Goal: Task Accomplishment & Management: Use online tool/utility

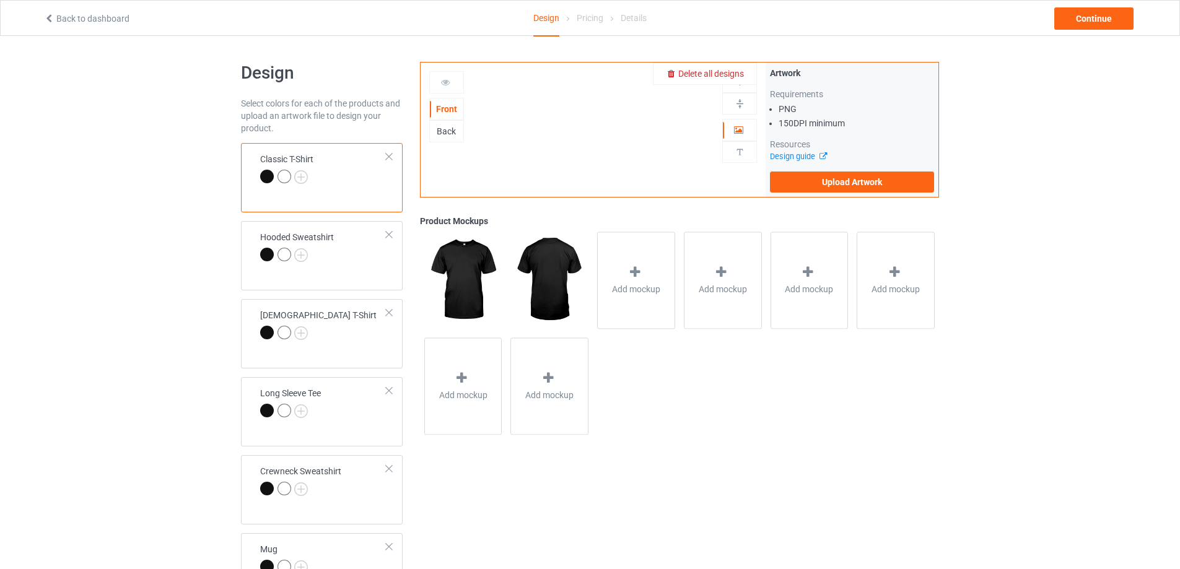
click at [740, 70] on span "Delete all designs" at bounding box center [711, 74] width 66 height 10
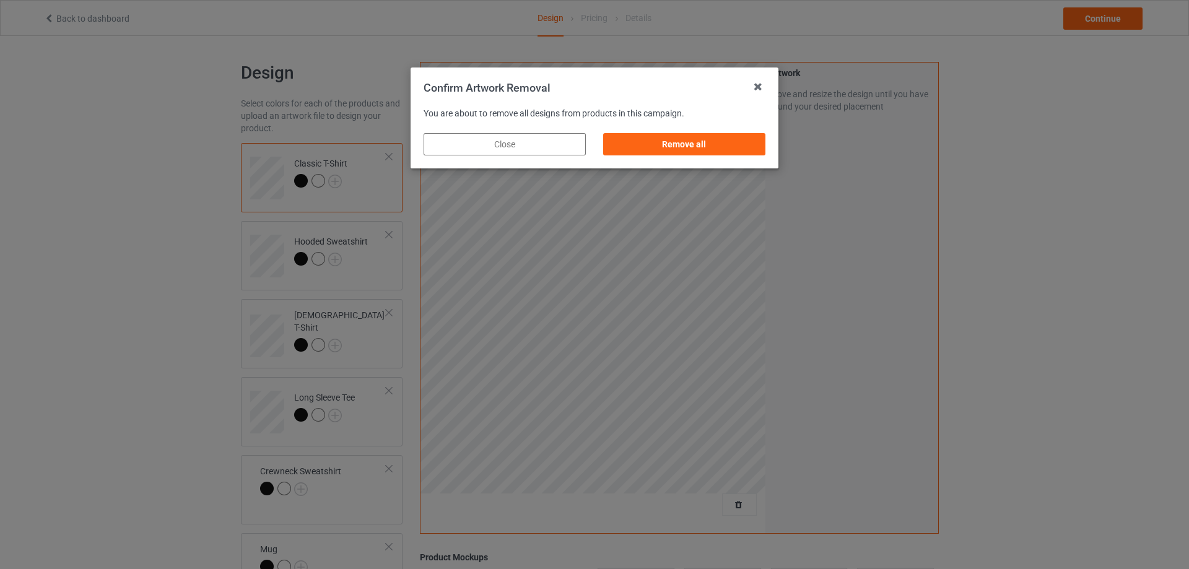
click at [725, 137] on div "Remove all" at bounding box center [684, 144] width 162 height 22
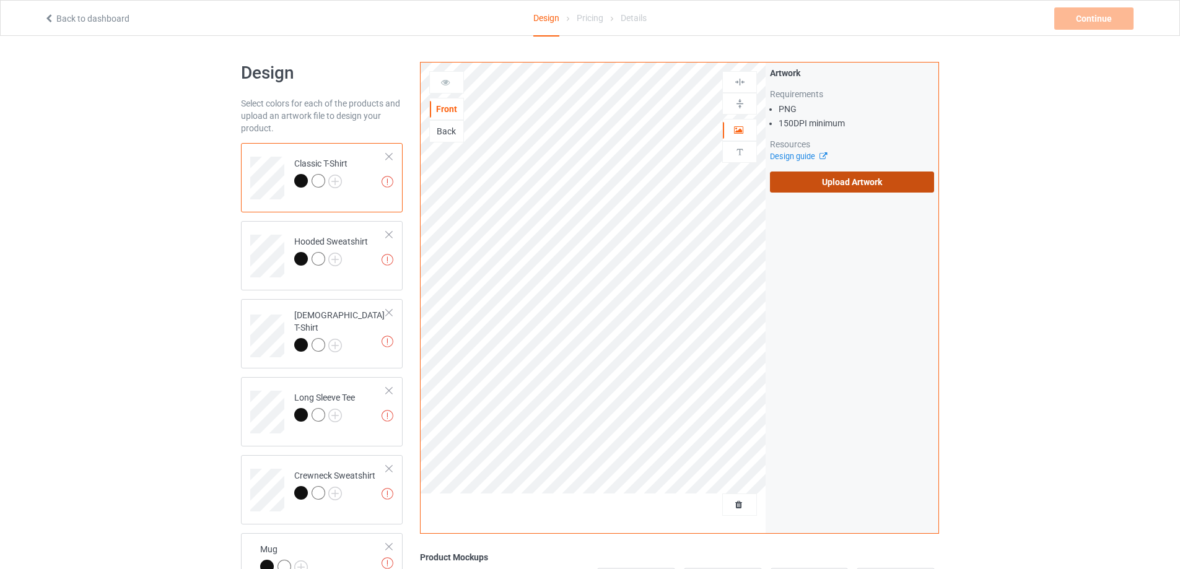
click at [837, 178] on label "Upload Artwork" at bounding box center [852, 182] width 164 height 21
click at [0, 0] on input "Upload Artwork" at bounding box center [0, 0] width 0 height 0
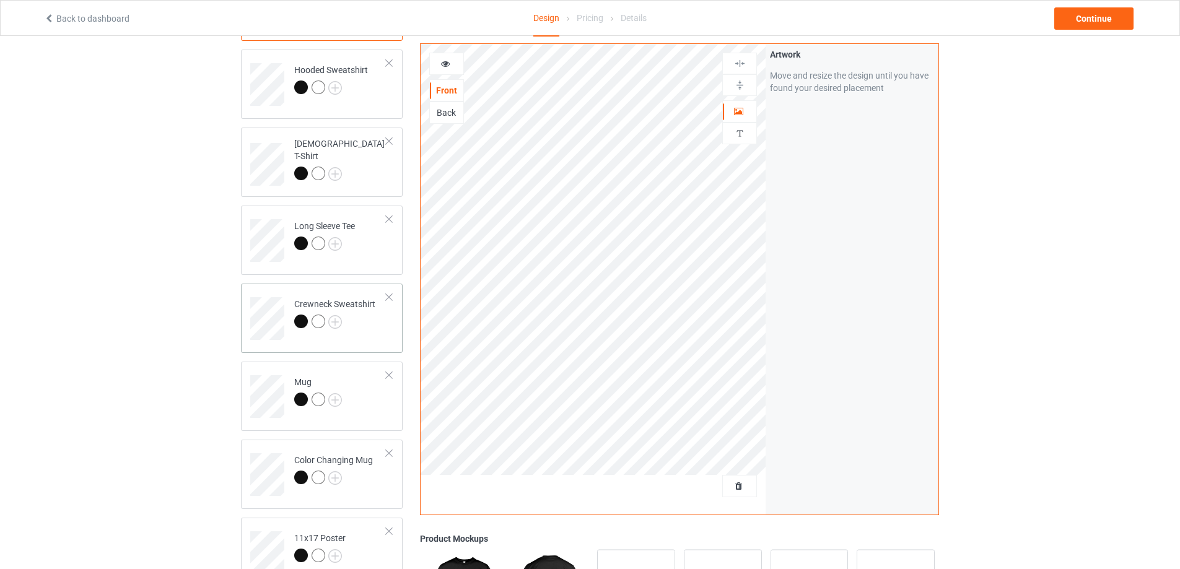
scroll to position [186, 0]
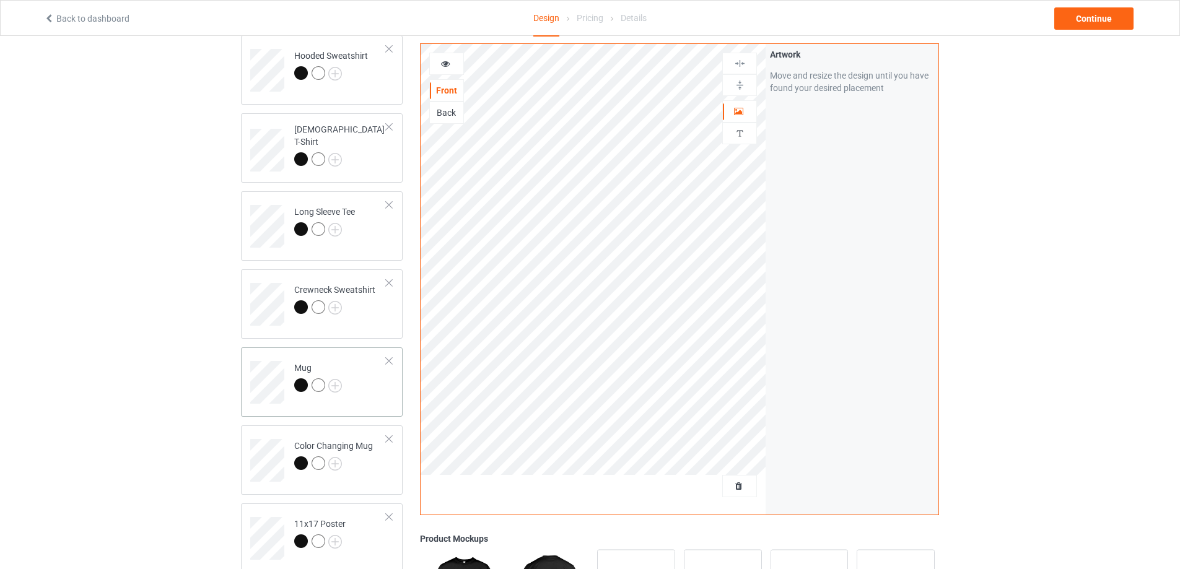
drag, startPoint x: 352, startPoint y: 394, endPoint x: 379, endPoint y: 395, distance: 27.3
click at [352, 394] on td "Mug" at bounding box center [340, 377] width 106 height 51
click at [742, 89] on img at bounding box center [740, 85] width 12 height 12
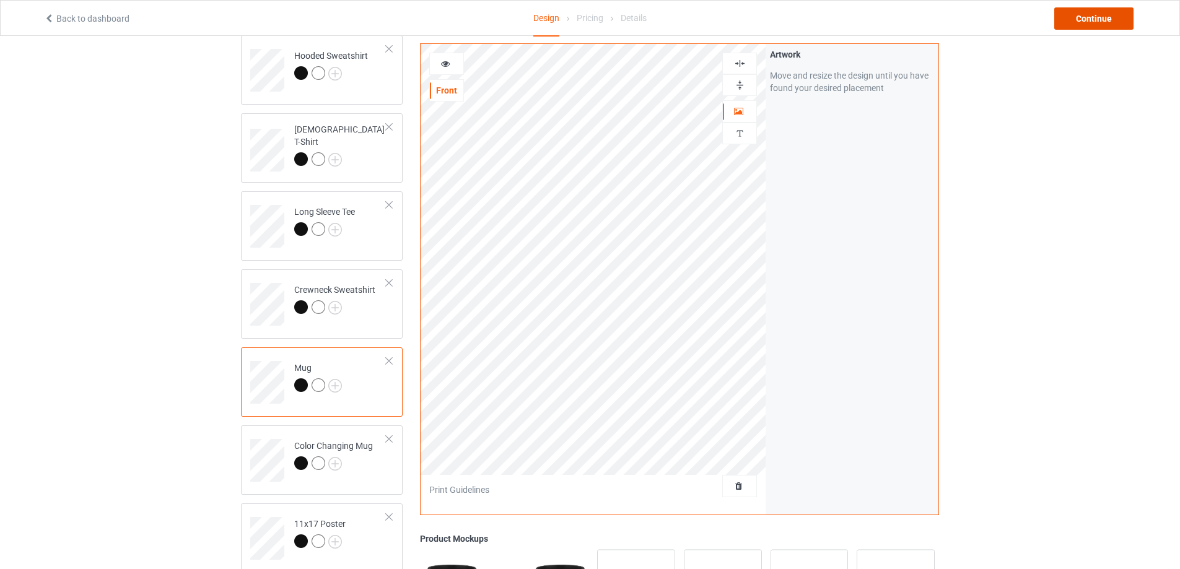
click at [1097, 19] on div "Continue" at bounding box center [1093, 18] width 79 height 22
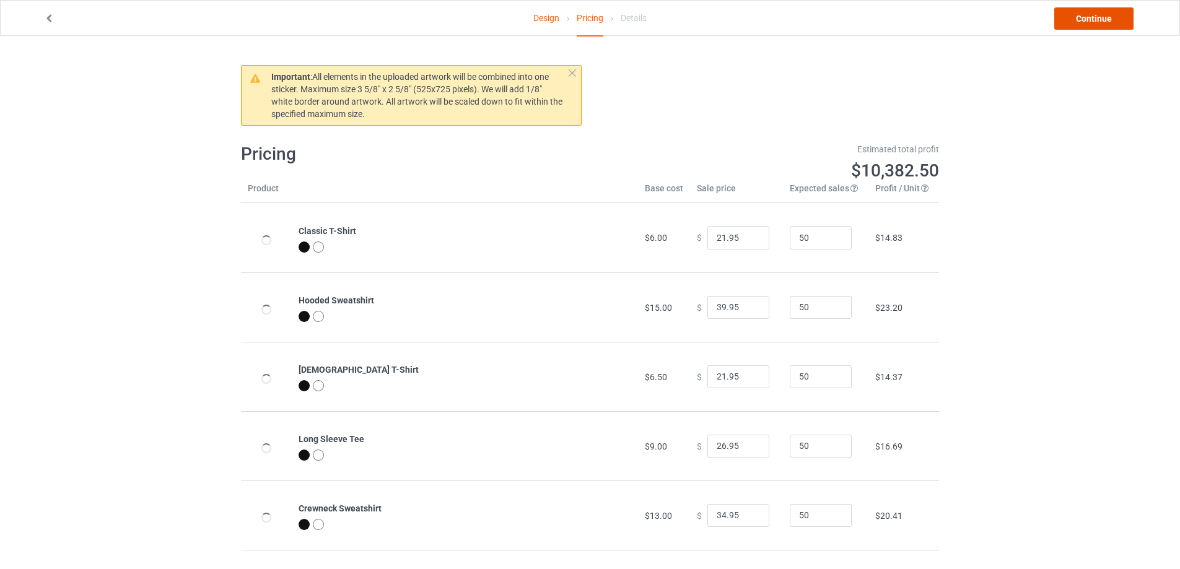
click at [1097, 19] on link "Continue" at bounding box center [1093, 18] width 79 height 22
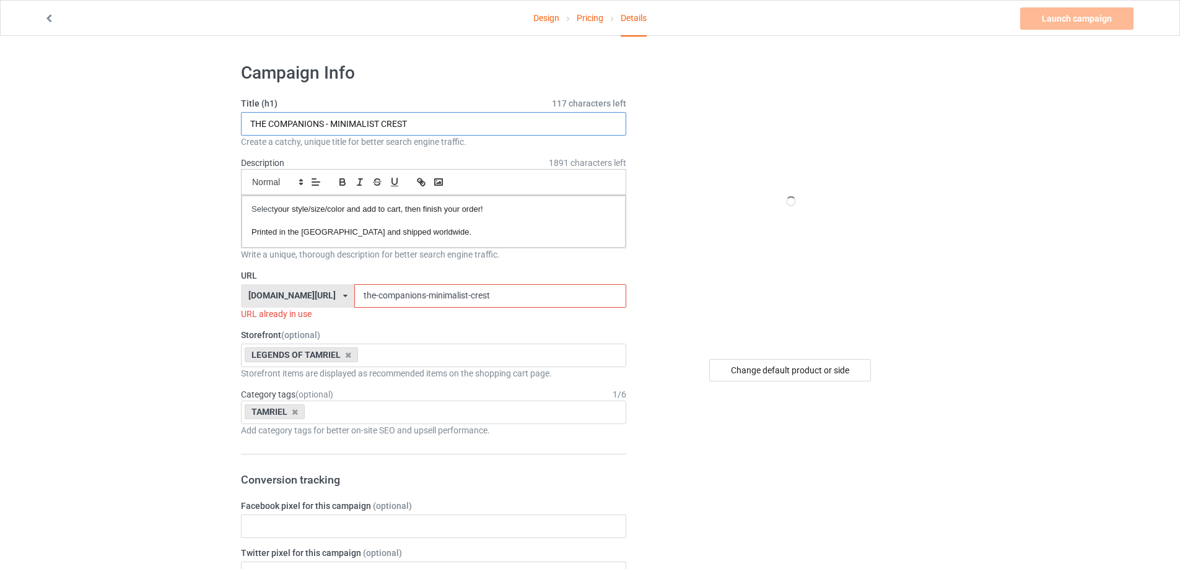
drag, startPoint x: 421, startPoint y: 130, endPoint x: 57, endPoint y: 133, distance: 364.2
paste input "RAILROAD - BATTLE"
type input "THE RAILROAD - BATTLE CREST"
drag, startPoint x: 516, startPoint y: 290, endPoint x: 151, endPoint y: 287, distance: 365.4
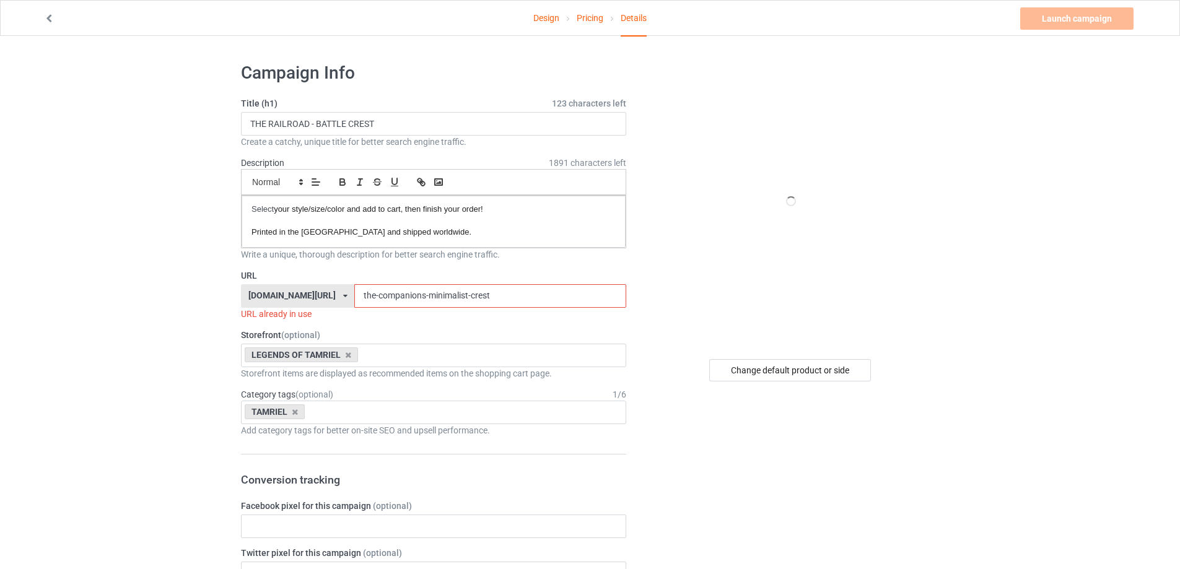
paste input "railroad - battle"
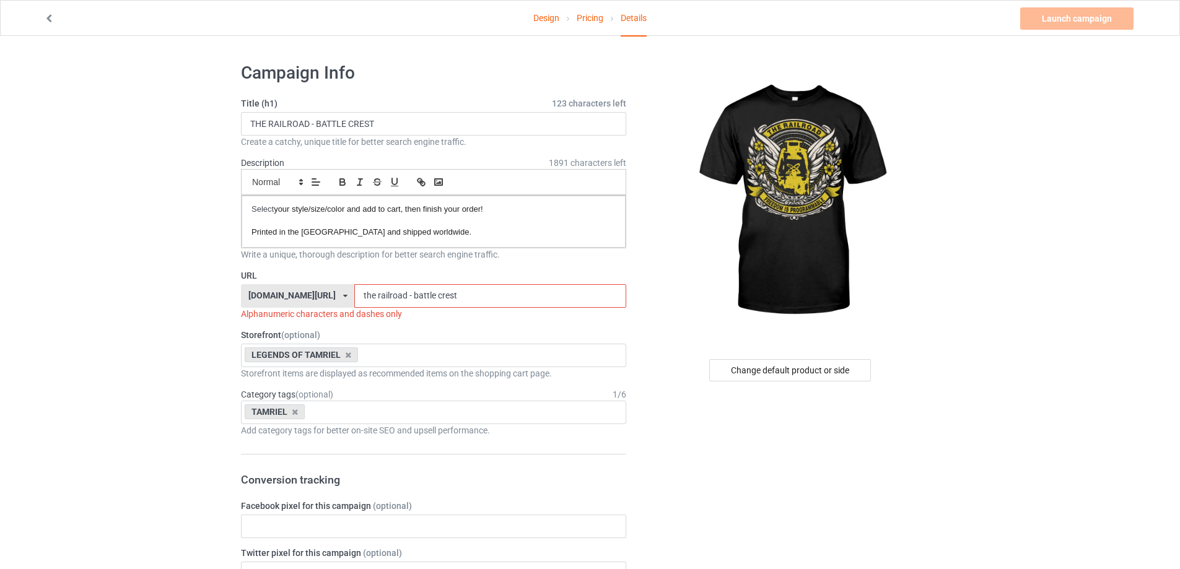
click at [366, 295] on input "the railroad - battle crest" at bounding box center [489, 296] width 271 height 24
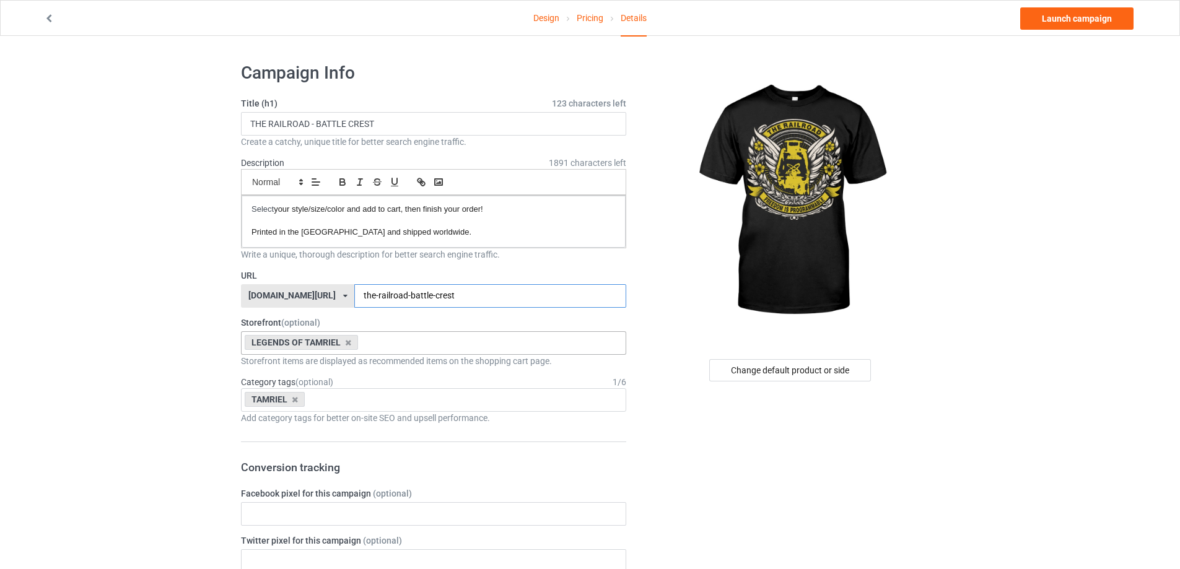
type input "the-railroad-battle-crest"
click at [423, 336] on div "LEGENDS OF TAMRIEL THE WASTELAND THE GUARDS STOCKPILE NEW RELEASES CHAOS COLLEC…" at bounding box center [433, 343] width 385 height 24
click at [396, 371] on div "THE WASTELAND" at bounding box center [434, 365] width 384 height 23
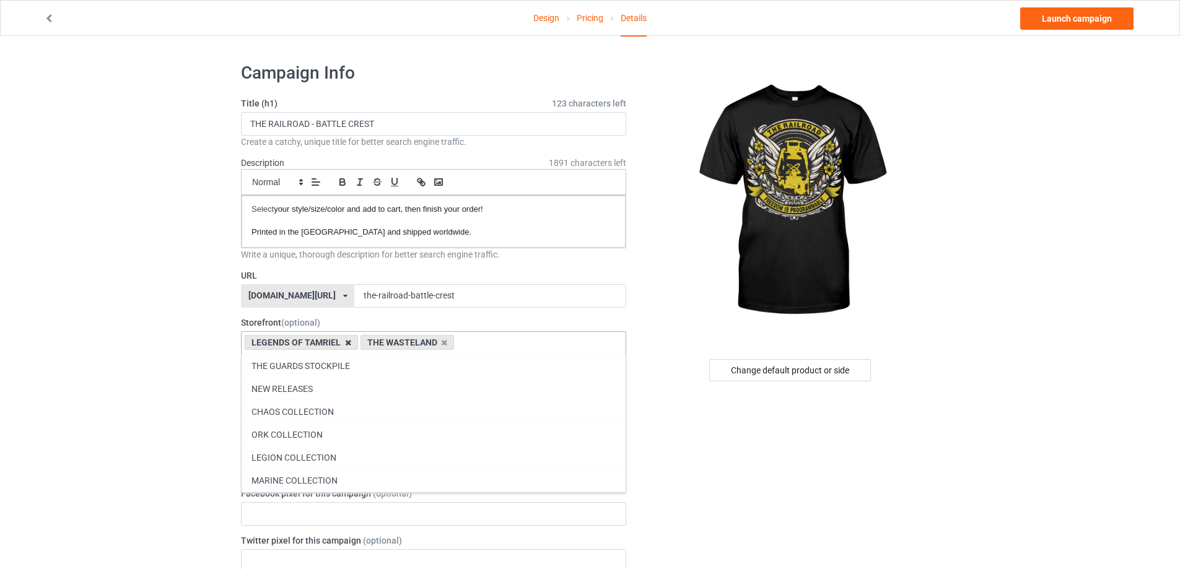
click at [346, 343] on icon at bounding box center [348, 343] width 6 height 8
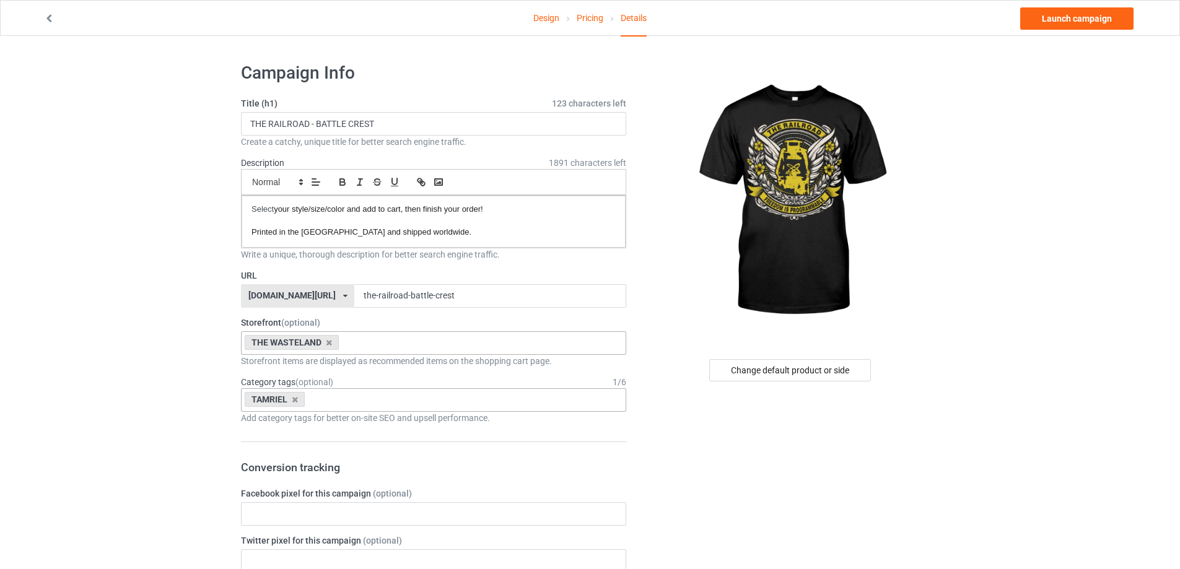
click at [338, 399] on div "TAMRIEL Age > 1-19 > 1 Age > 1-12 Months > 1 Month Age > 1-12 Months Age > 1-19…" at bounding box center [433, 400] width 385 height 24
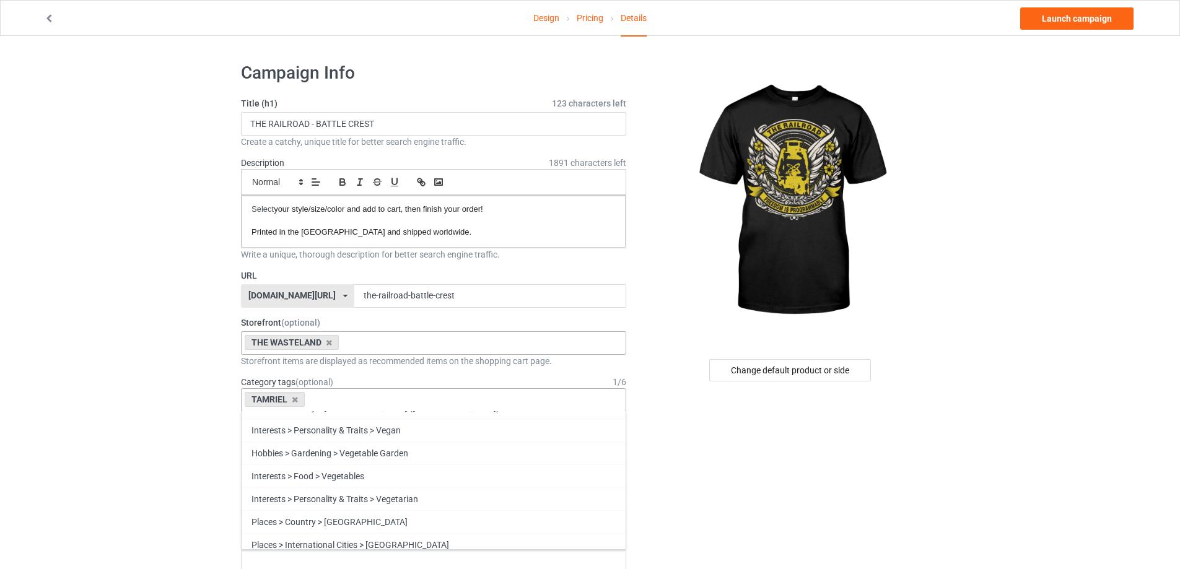
scroll to position [53622, 0]
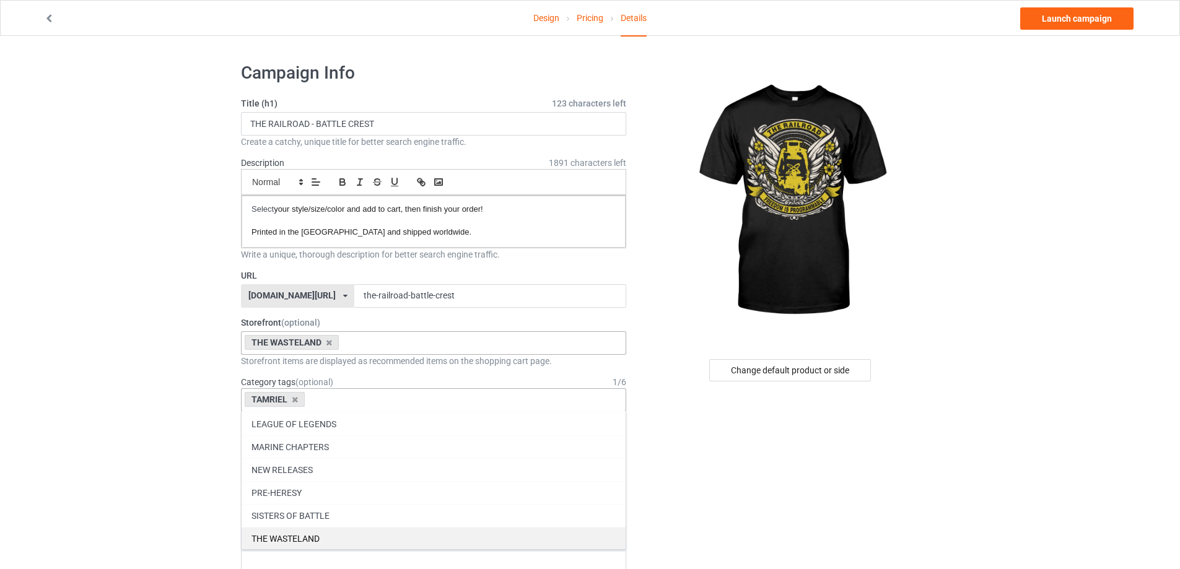
click at [482, 540] on div "THE WASTELAND" at bounding box center [434, 538] width 384 height 23
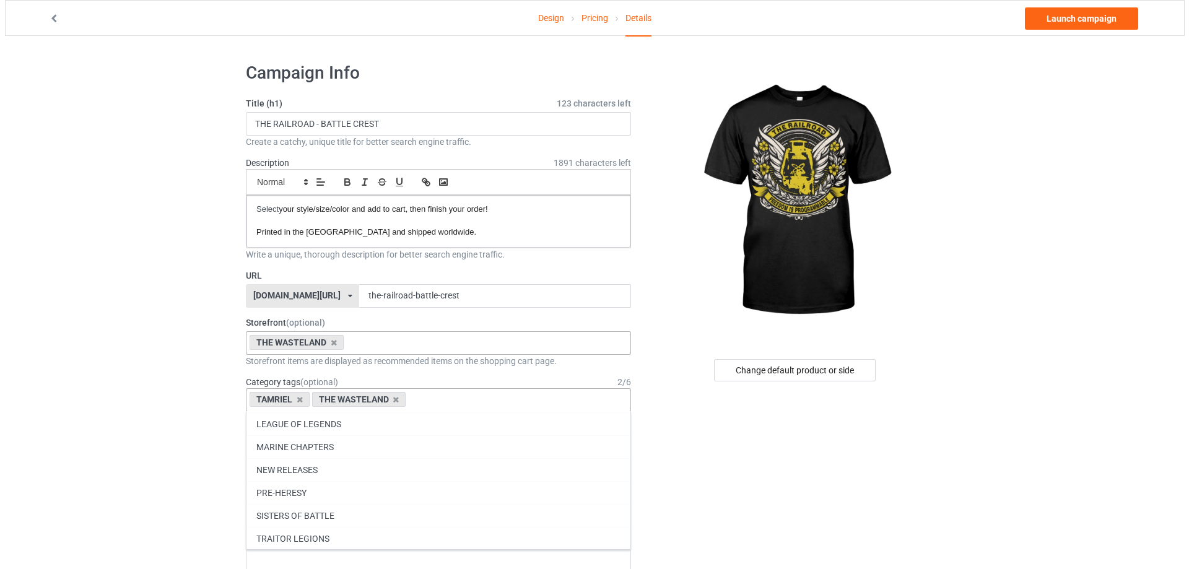
scroll to position [53599, 0]
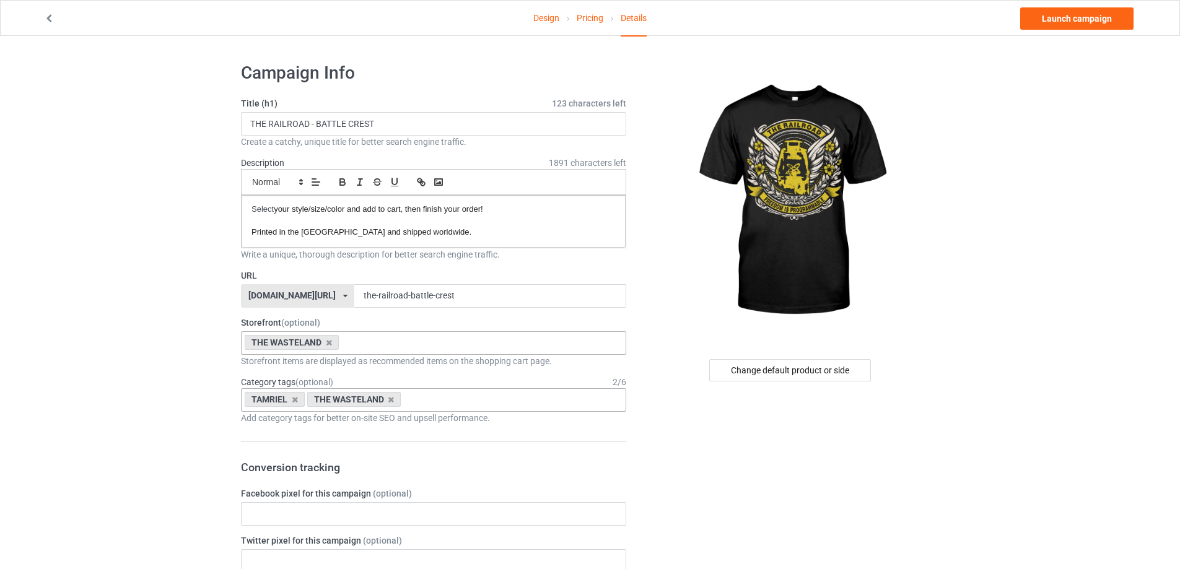
click at [295, 398] on icon at bounding box center [295, 400] width 6 height 8
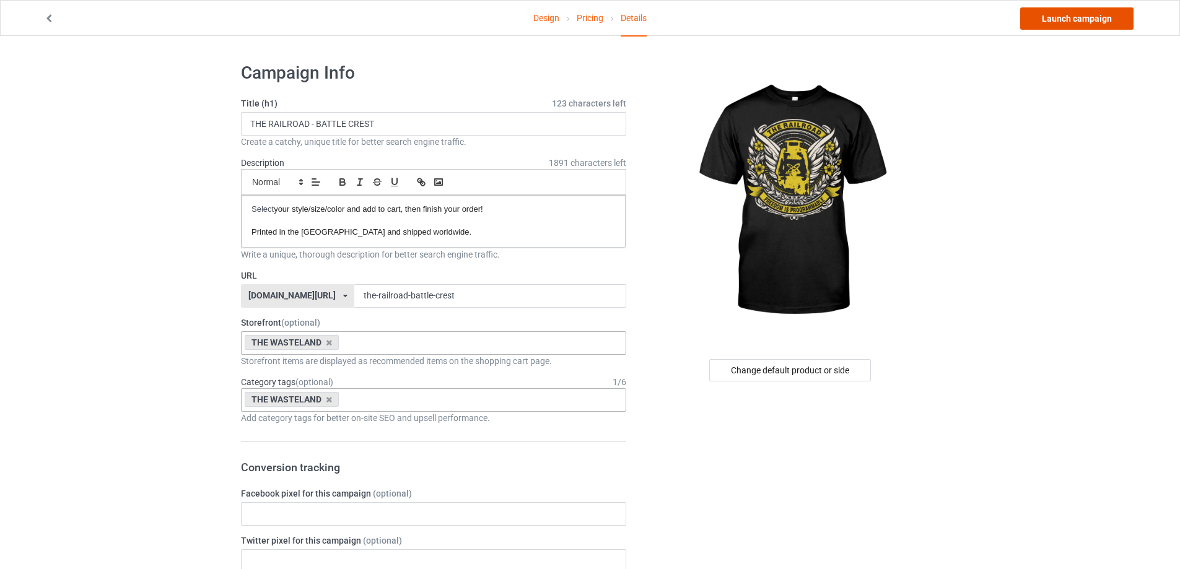
click at [1067, 24] on link "Launch campaign" at bounding box center [1076, 18] width 113 height 22
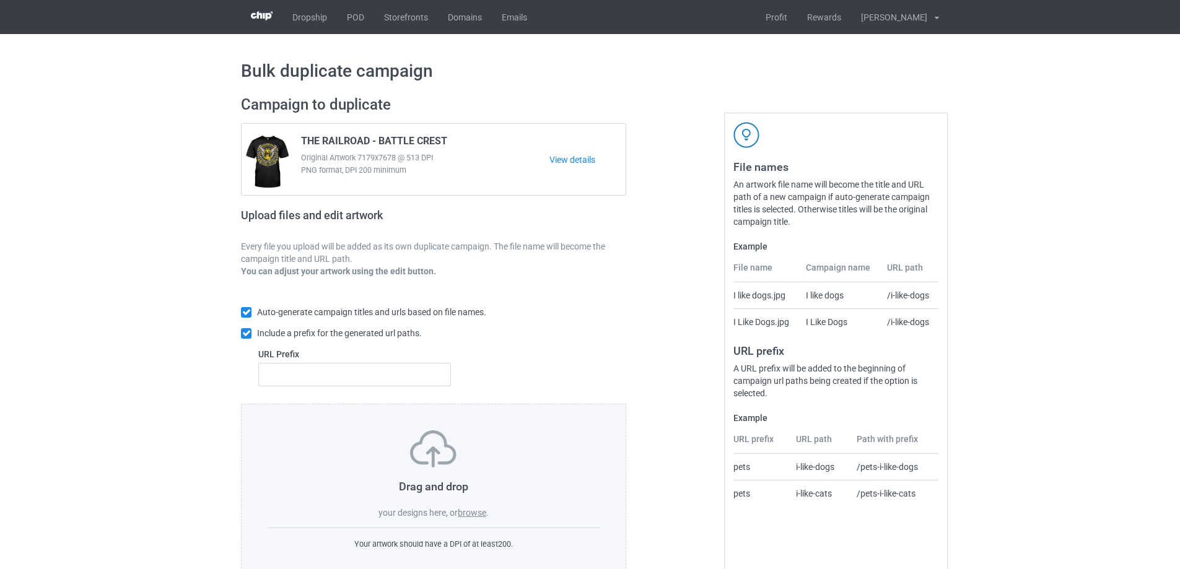
click at [471, 517] on label "browse" at bounding box center [472, 513] width 28 height 10
click at [0, 0] on input "browse" at bounding box center [0, 0] width 0 height 0
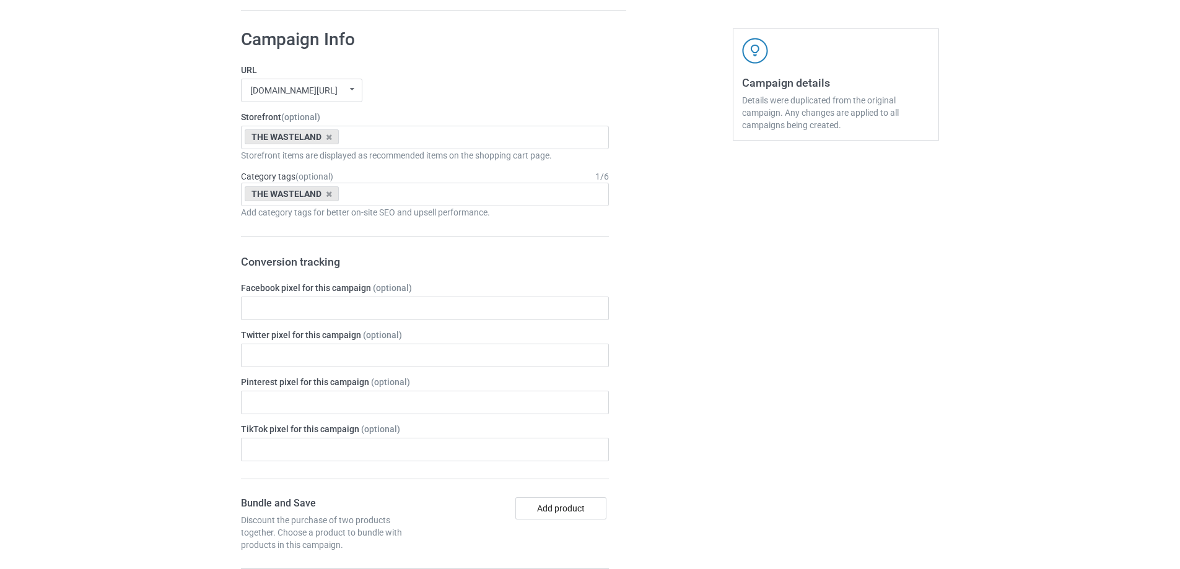
scroll to position [1216, 0]
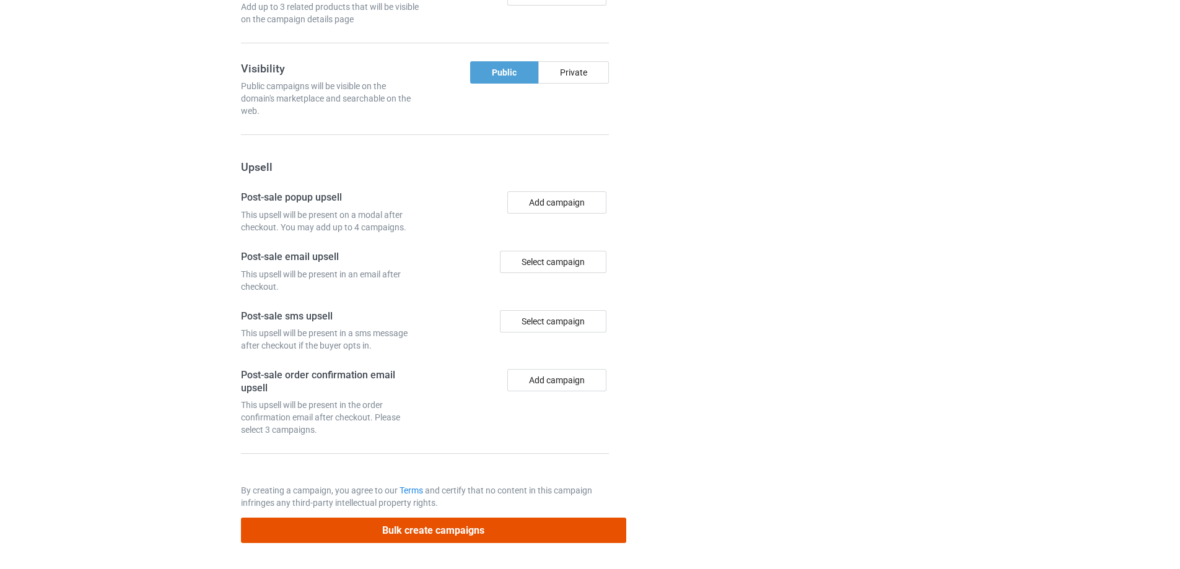
click at [514, 531] on button "Bulk create campaigns" at bounding box center [433, 530] width 385 height 25
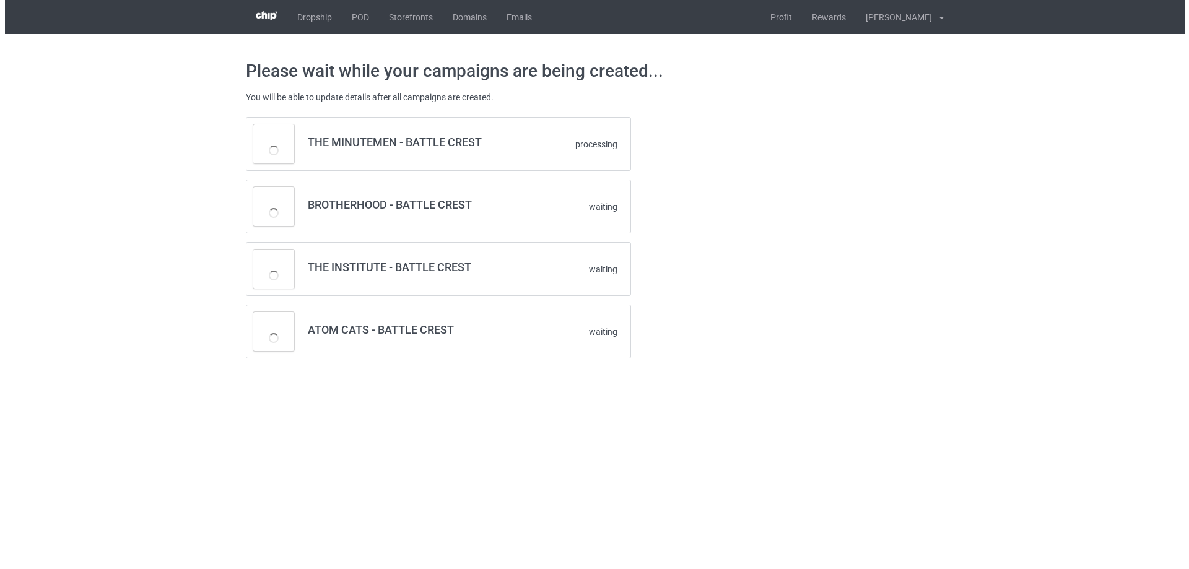
scroll to position [0, 0]
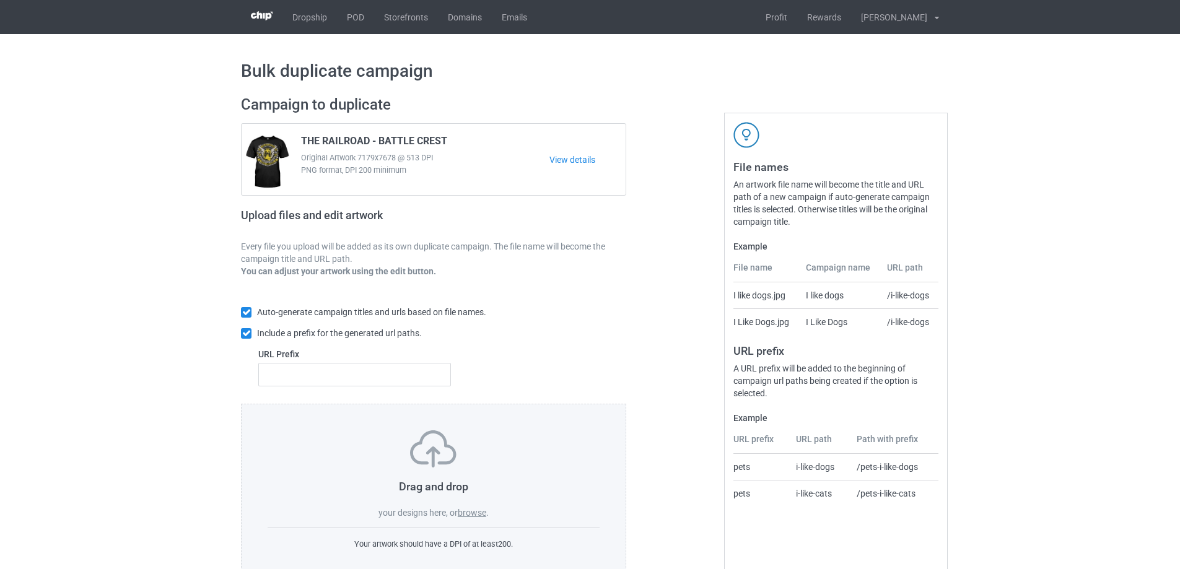
click at [468, 513] on label "browse" at bounding box center [472, 513] width 28 height 10
click at [0, 0] on input "browse" at bounding box center [0, 0] width 0 height 0
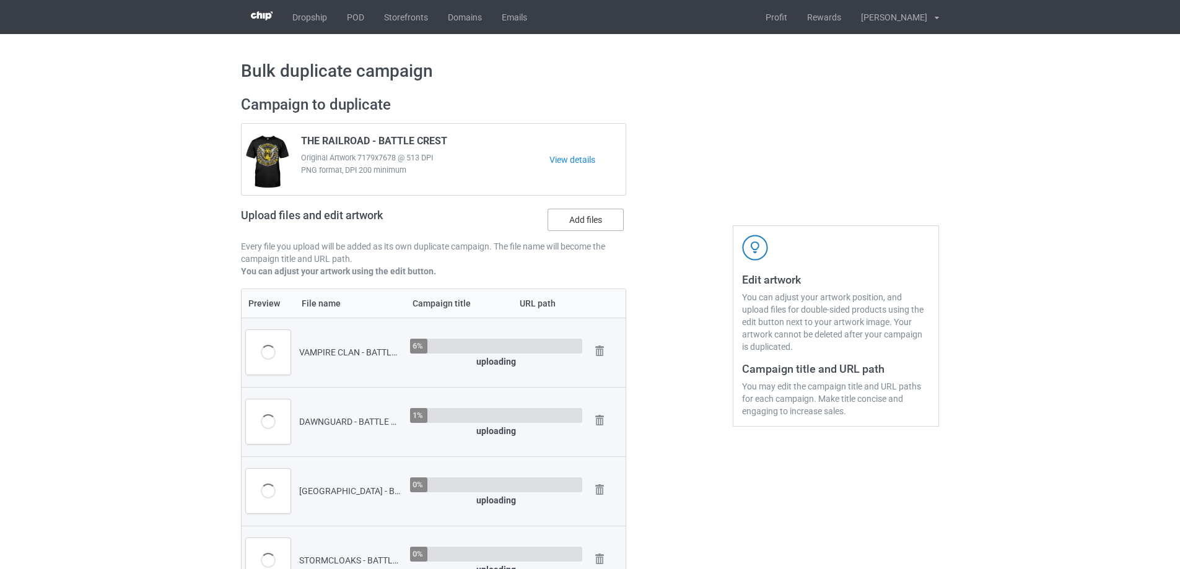
click at [579, 229] on label "Add files" at bounding box center [586, 220] width 76 height 22
click at [0, 0] on input "Add files" at bounding box center [0, 0] width 0 height 0
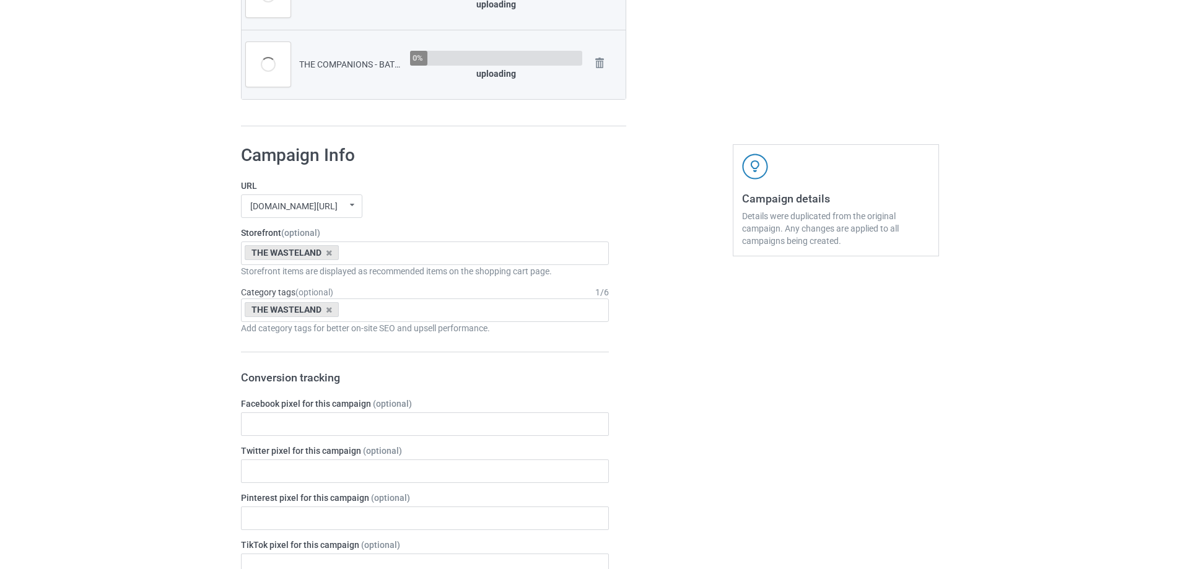
scroll to position [681, 0]
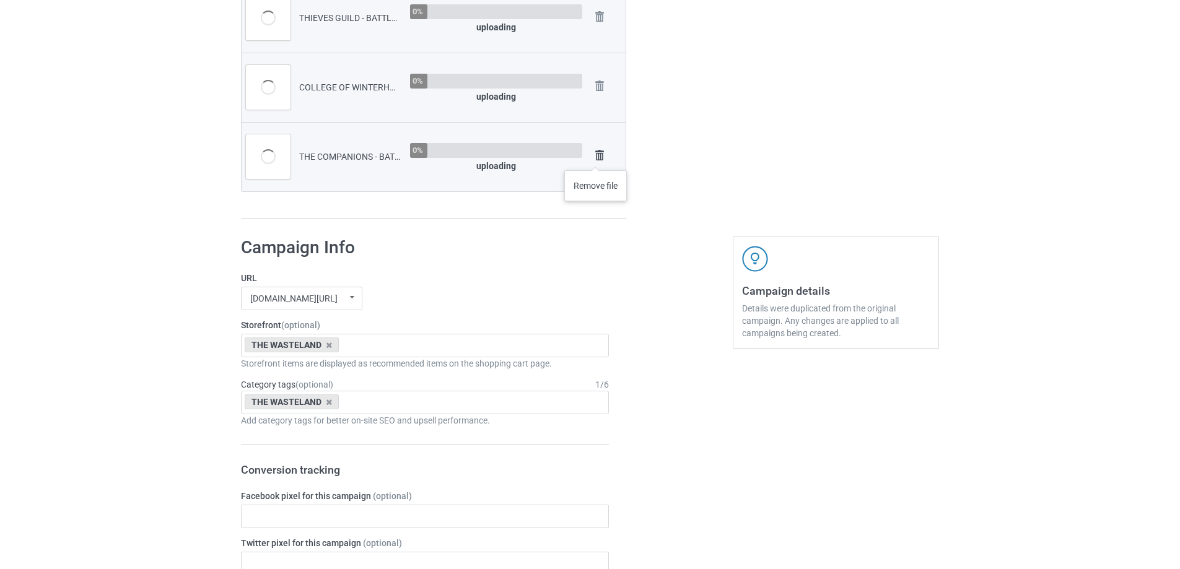
click at [596, 158] on img at bounding box center [599, 155] width 17 height 17
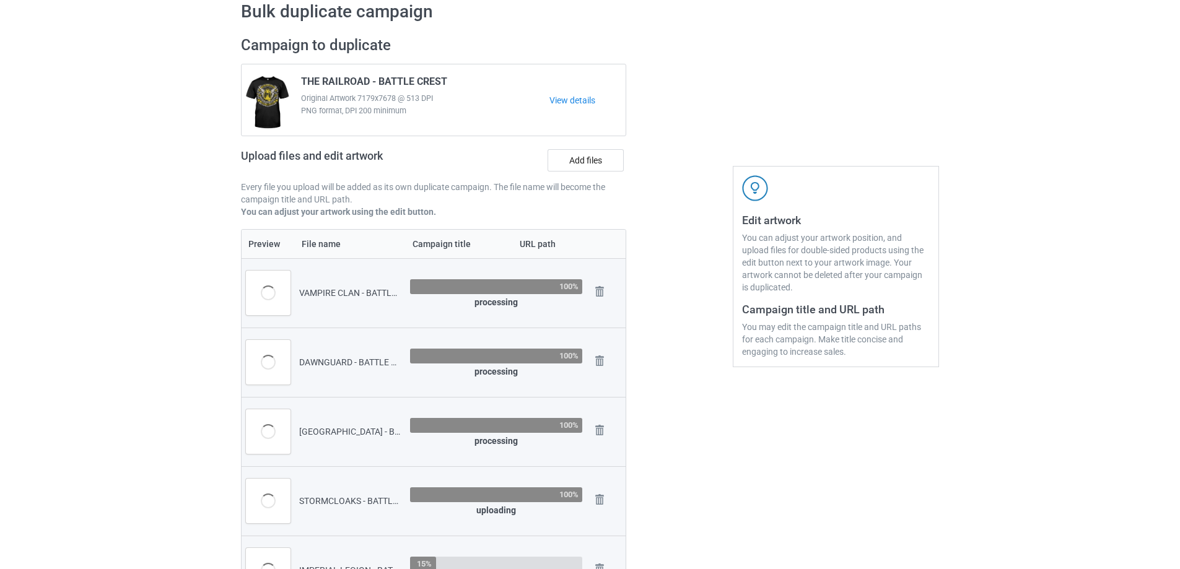
scroll to position [0, 0]
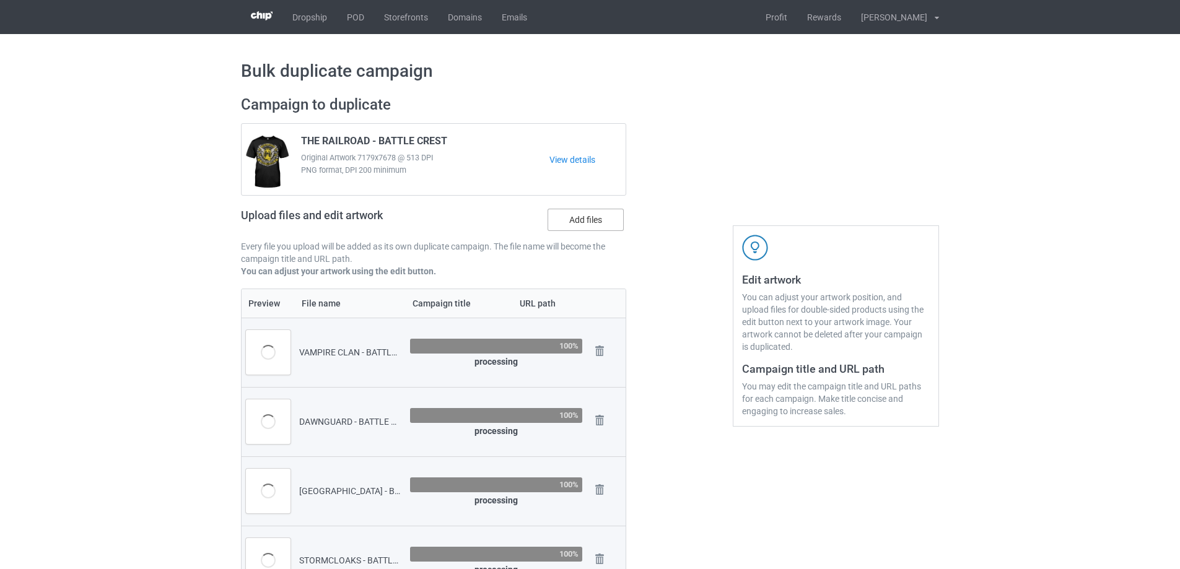
click at [589, 229] on label "Add files" at bounding box center [586, 220] width 76 height 22
click at [0, 0] on input "Add files" at bounding box center [0, 0] width 0 height 0
click at [599, 227] on label "Add files" at bounding box center [586, 220] width 76 height 22
click at [0, 0] on input "Add files" at bounding box center [0, 0] width 0 height 0
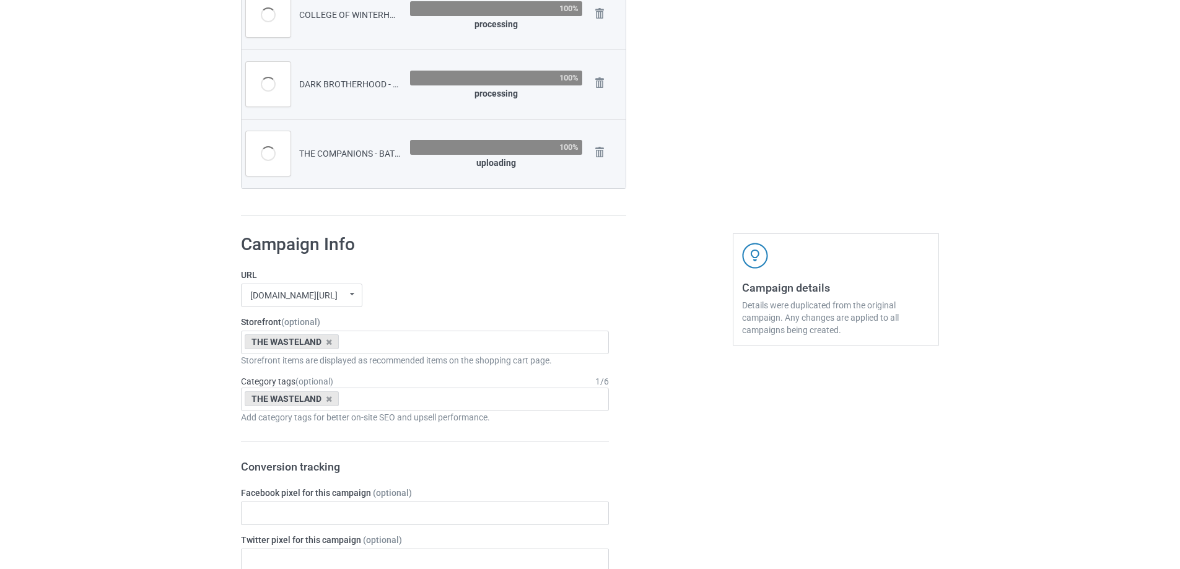
scroll to position [991, 0]
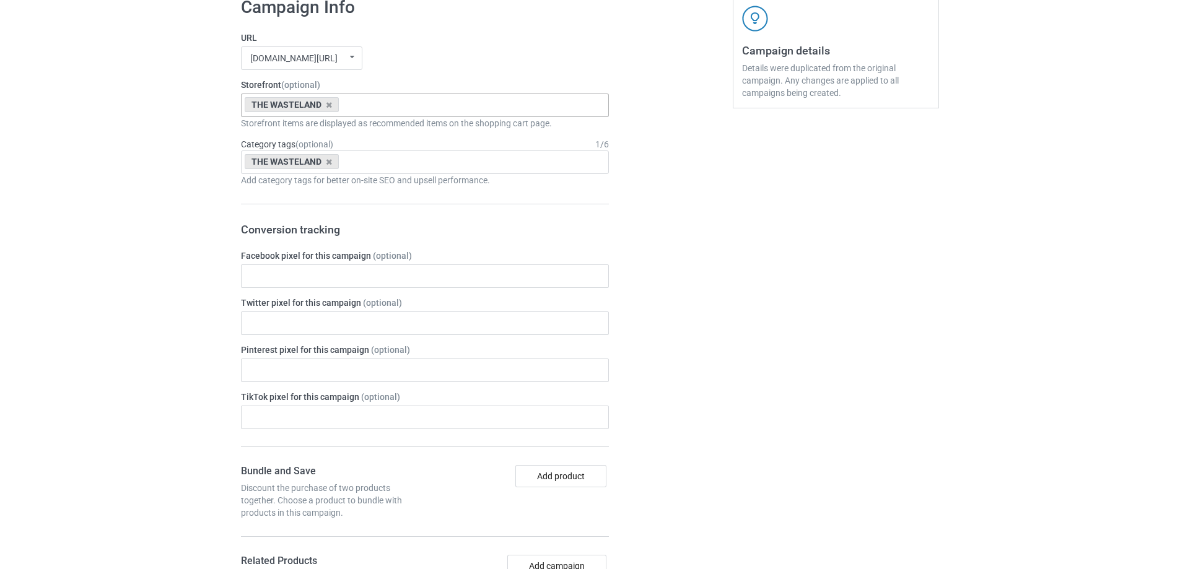
click at [375, 108] on div "THE WASTELAND LEGENDS OF TAMRIEL THE GUARDS STOCKPILE NEW RELEASES CHAOS COLLEC…" at bounding box center [425, 106] width 368 height 24
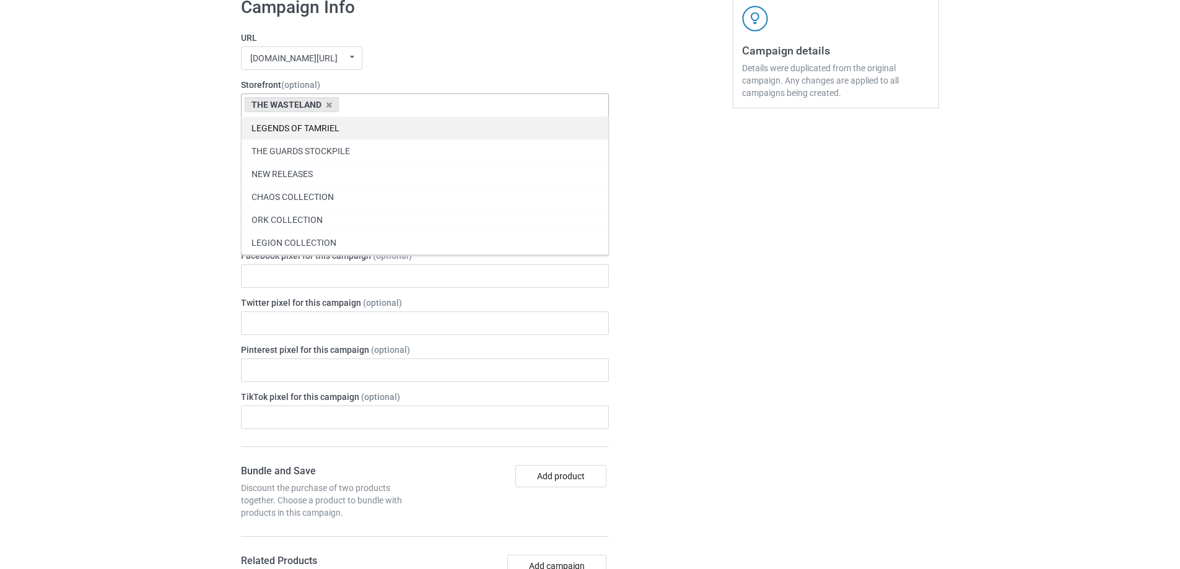
click at [367, 134] on div "LEGENDS OF TAMRIEL" at bounding box center [425, 127] width 367 height 23
click at [63, 185] on div "Bulk duplicate campaign Campaign to duplicate THE RAILROAD - BATTLE CREST Origi…" at bounding box center [590, 92] width 1180 height 2098
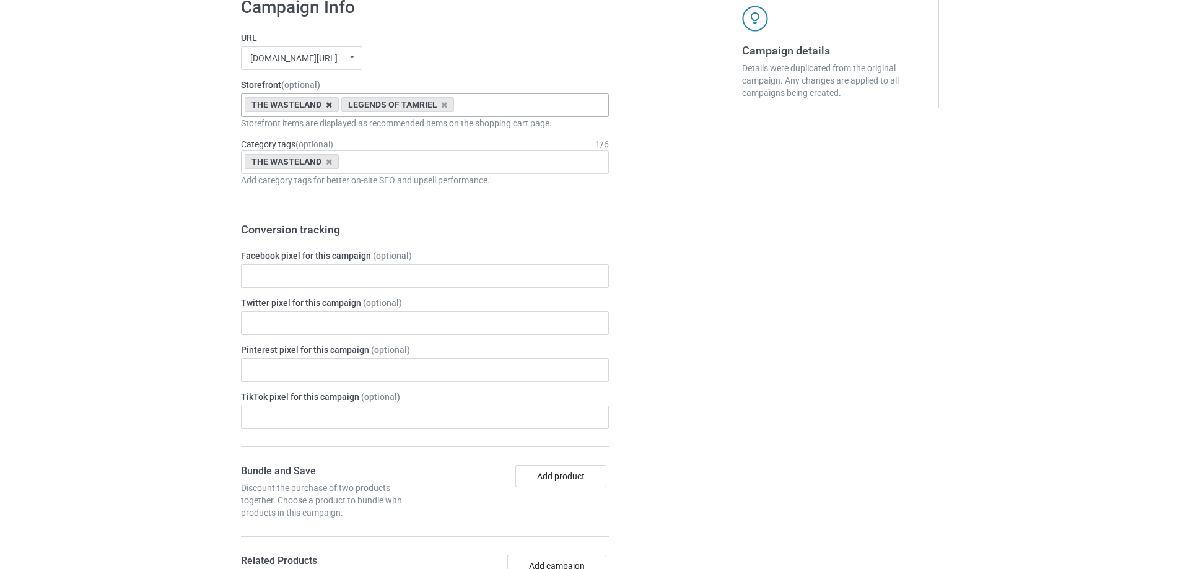
click at [326, 108] on icon at bounding box center [329, 105] width 6 height 8
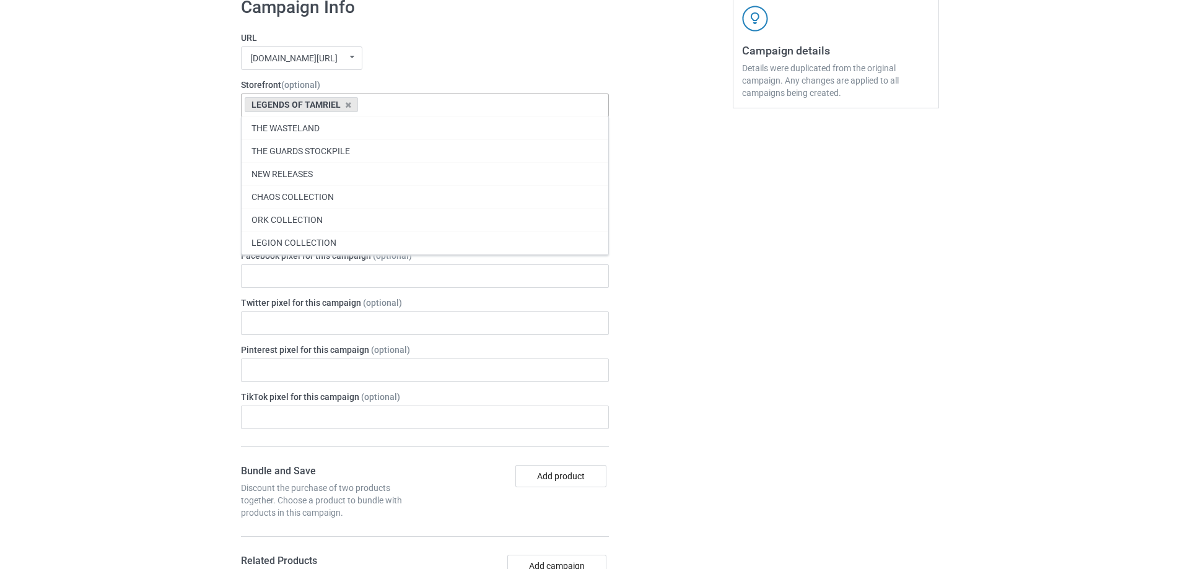
click at [147, 175] on div "Bulk duplicate campaign Campaign to duplicate THE RAILROAD - BATTLE CREST Origi…" at bounding box center [590, 92] width 1180 height 2098
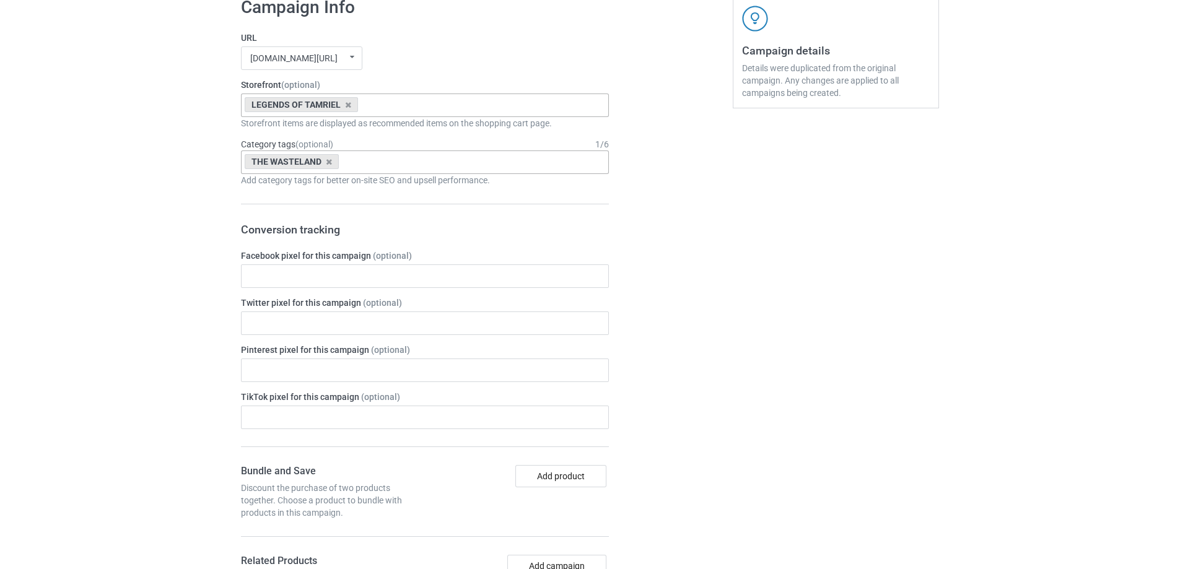
click at [376, 159] on div "THE WASTELAND Age > 1-19 > 1 Age > 1-12 Months > 1 Month Age > 1-12 Months Age …" at bounding box center [425, 163] width 368 height 24
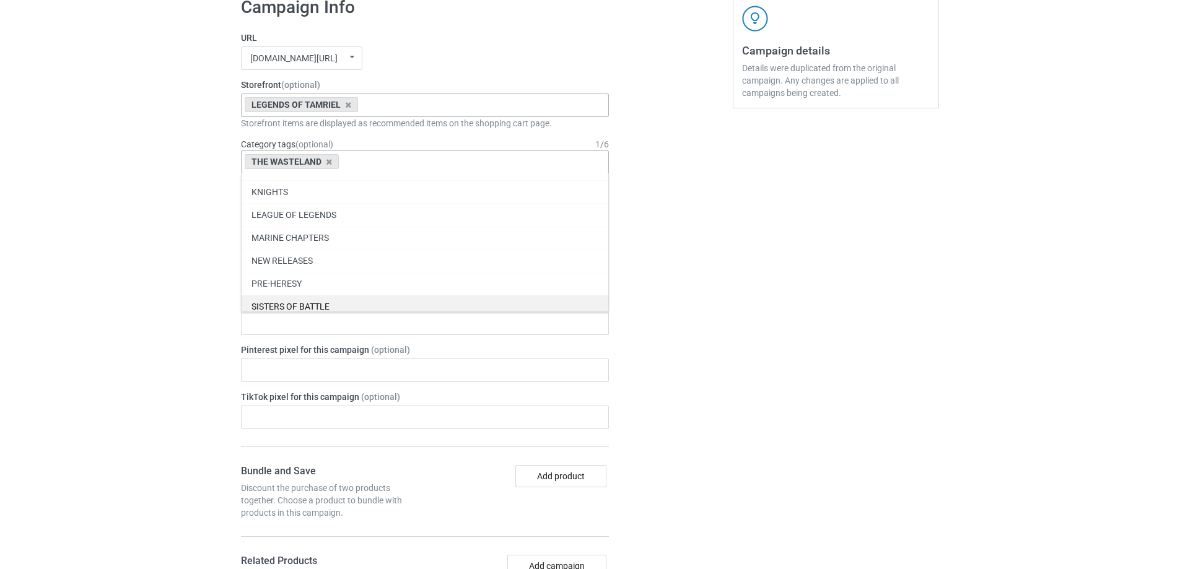
scroll to position [53622, 0]
click at [360, 295] on div "TAMRIEL" at bounding box center [425, 300] width 367 height 23
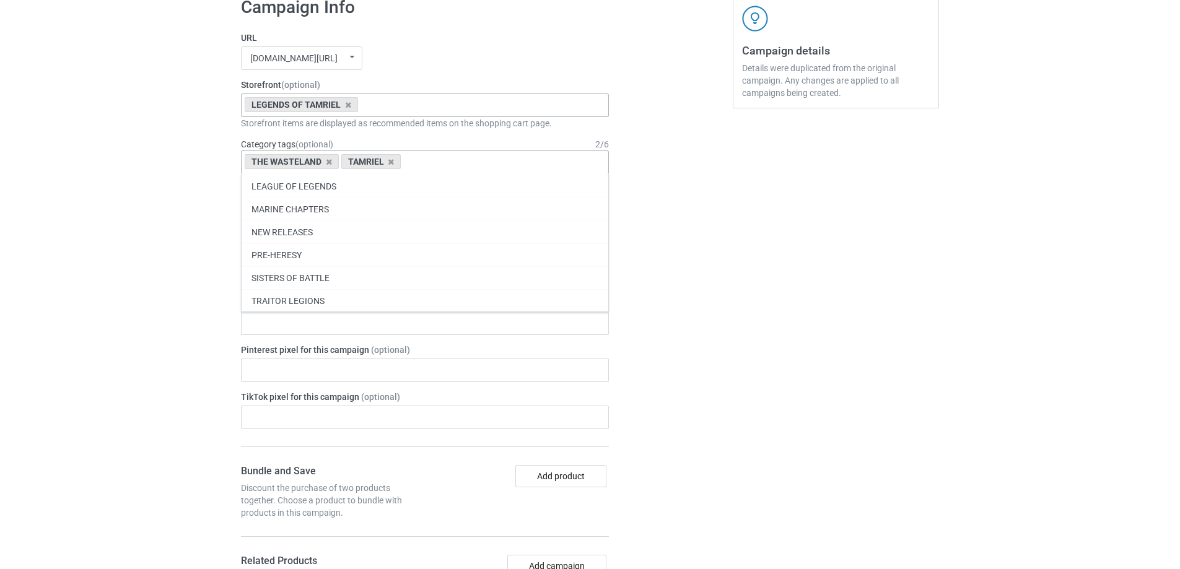
scroll to position [53599, 0]
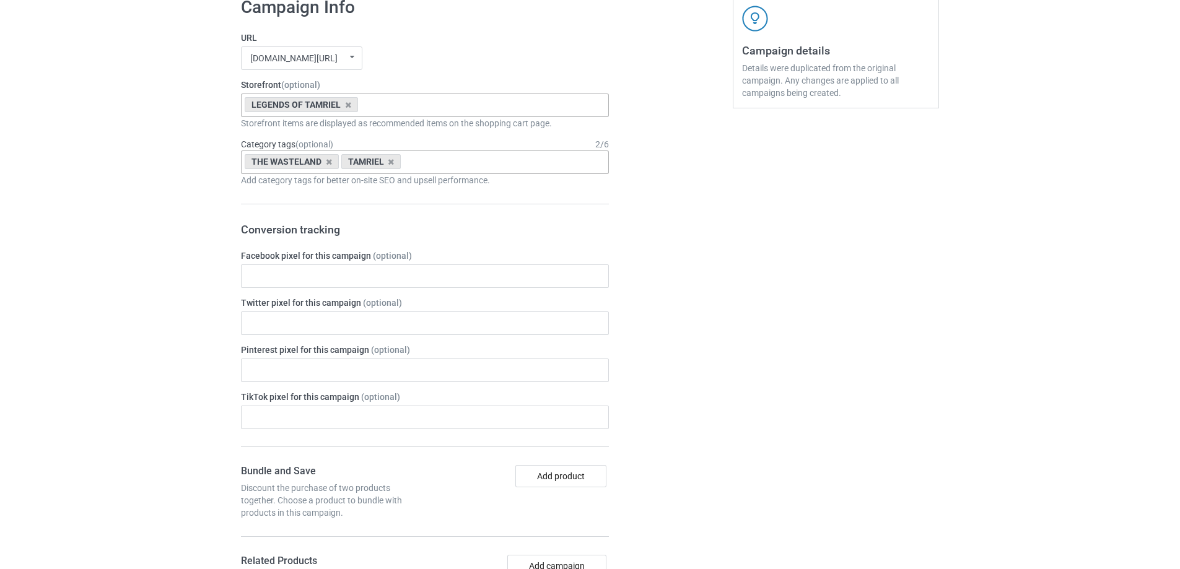
click at [167, 244] on div "Bulk duplicate campaign Campaign to duplicate THE RAILROAD - BATTLE CREST Origi…" at bounding box center [590, 92] width 1180 height 2098
click at [328, 162] on icon at bounding box center [329, 162] width 6 height 8
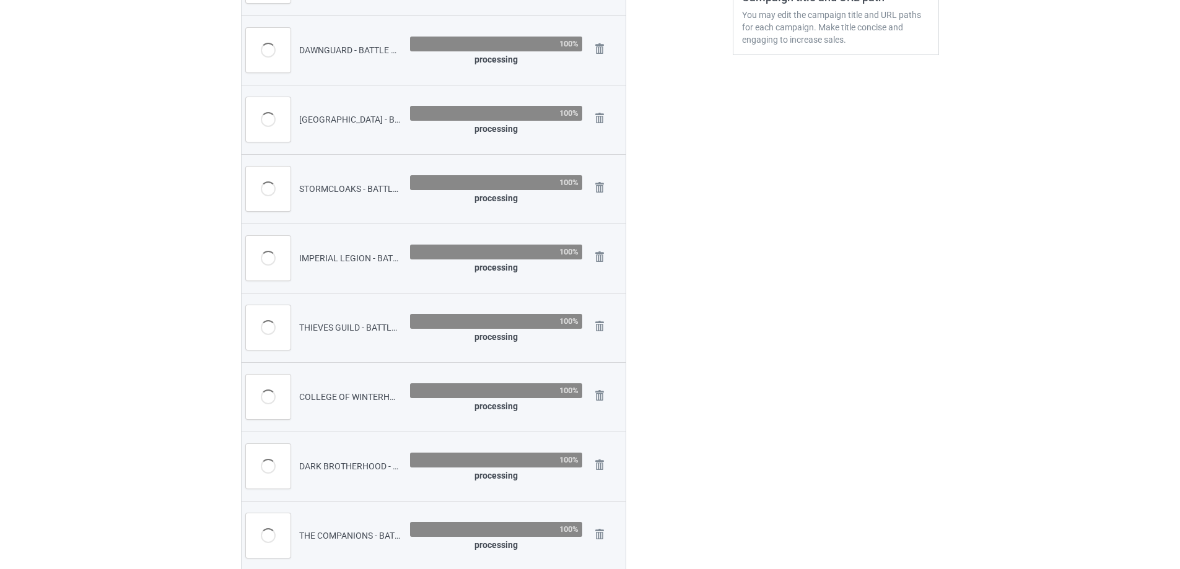
click at [723, 225] on div at bounding box center [679, 161] width 89 height 892
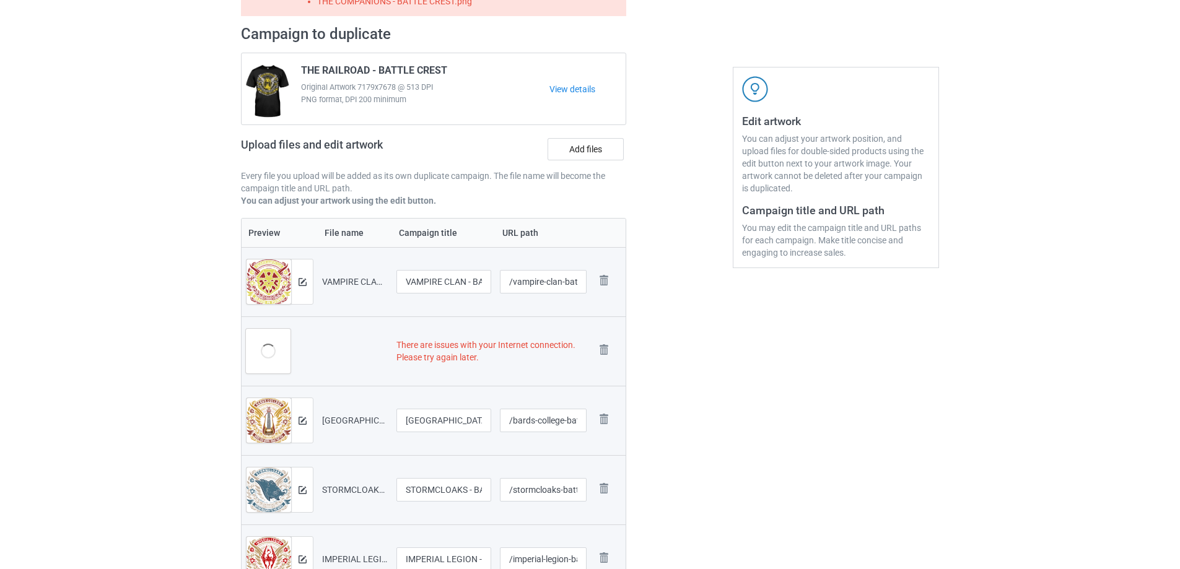
scroll to position [150, 0]
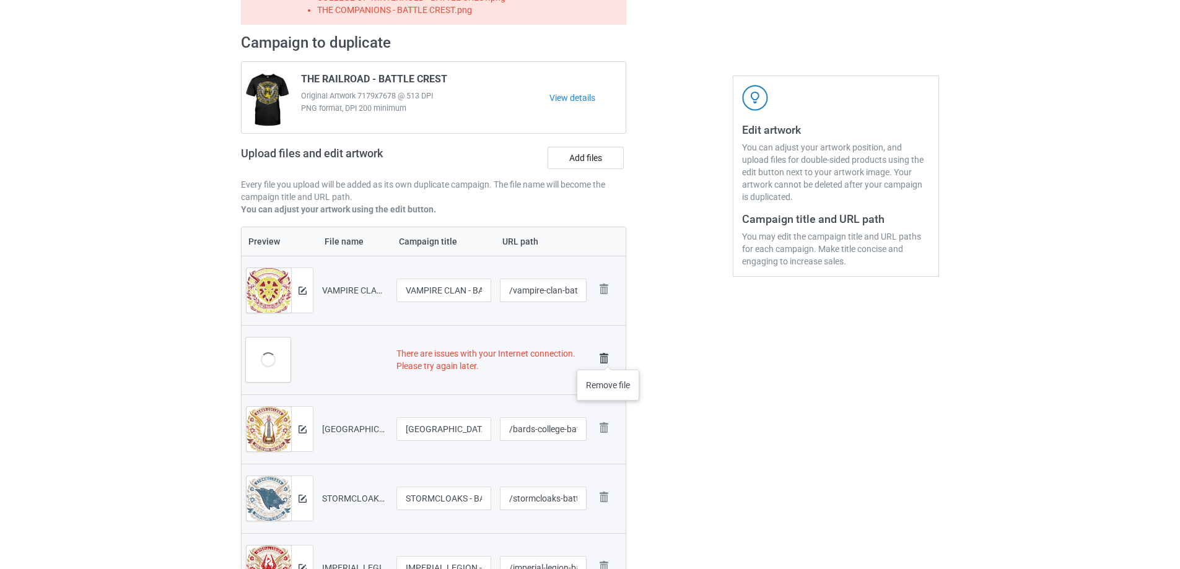
click at [608, 357] on img at bounding box center [603, 358] width 17 height 17
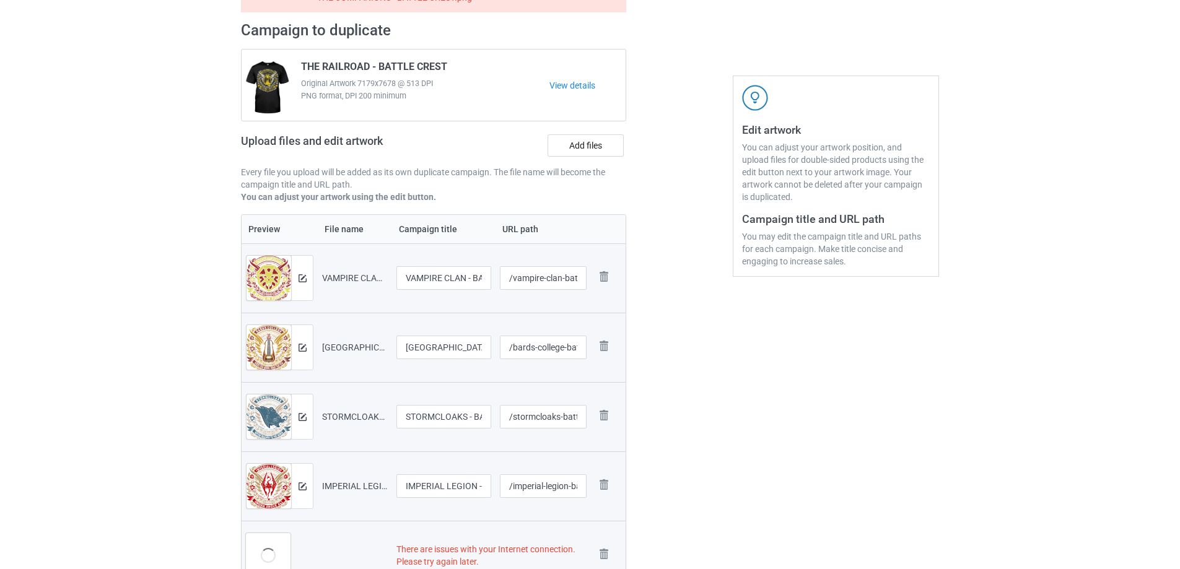
click at [608, 357] on link at bounding box center [603, 348] width 17 height 20
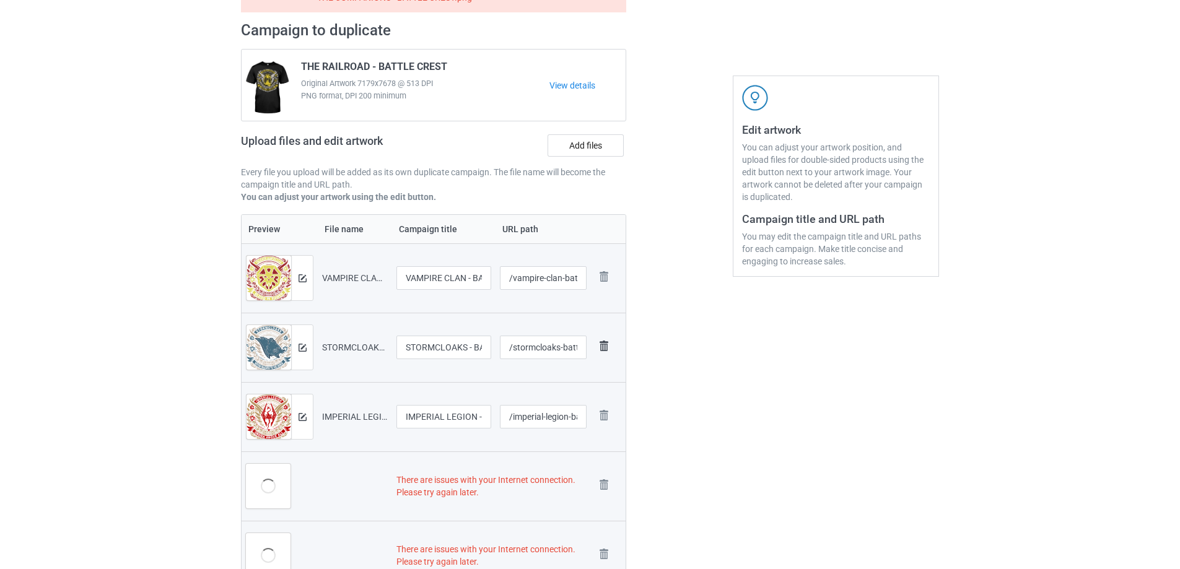
click at [602, 341] on img at bounding box center [603, 346] width 17 height 17
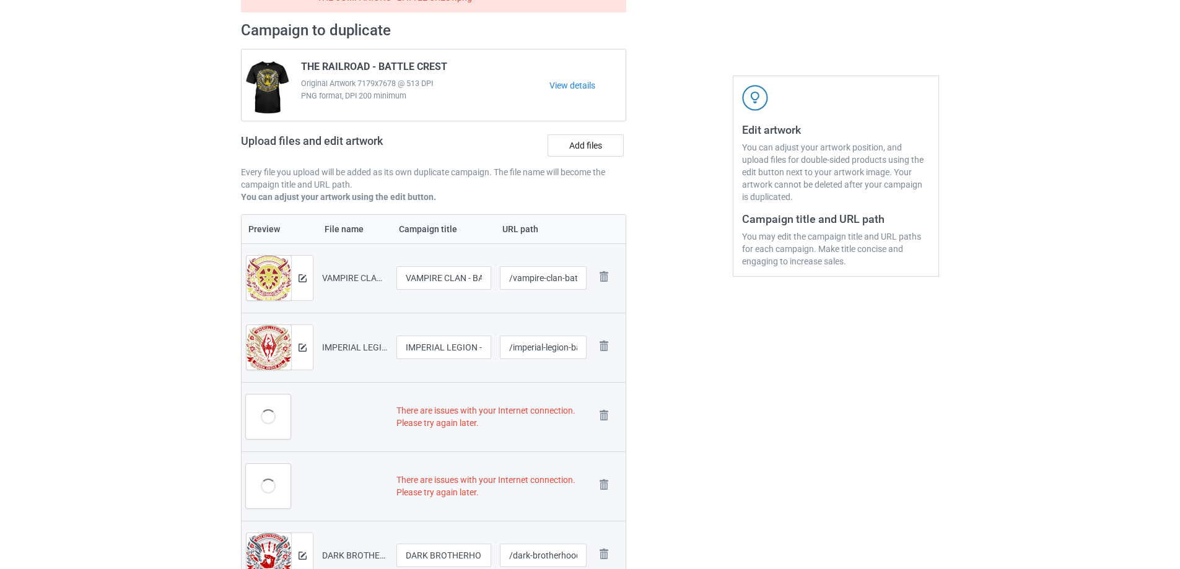
click at [0, 0] on img at bounding box center [0, 0] width 0 height 0
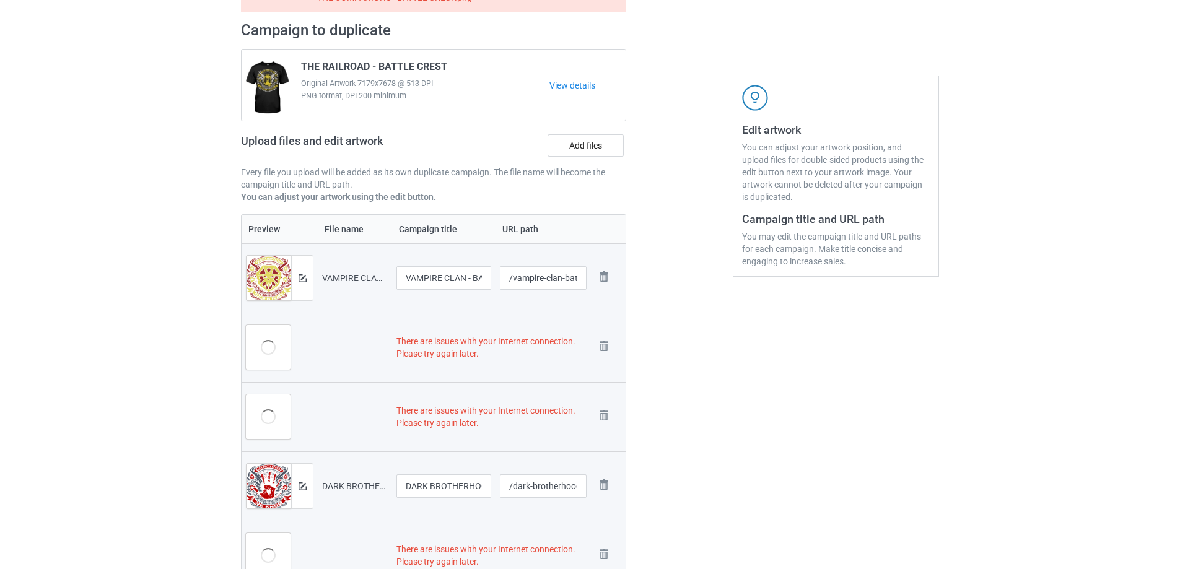
click at [0, 0] on img at bounding box center [0, 0] width 0 height 0
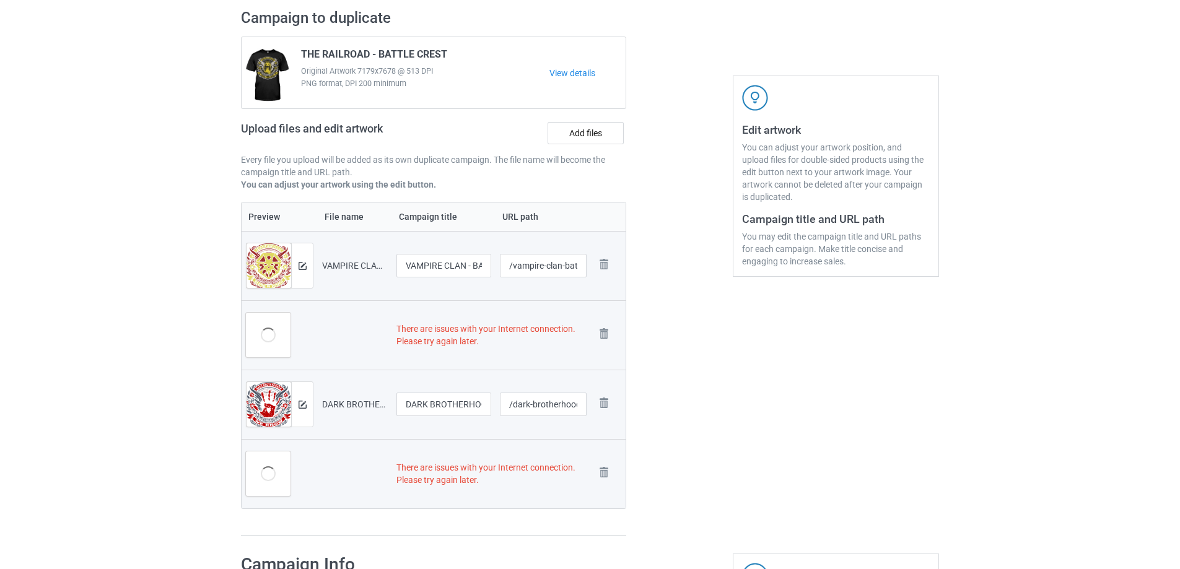
click at [0, 0] on img at bounding box center [0, 0] width 0 height 0
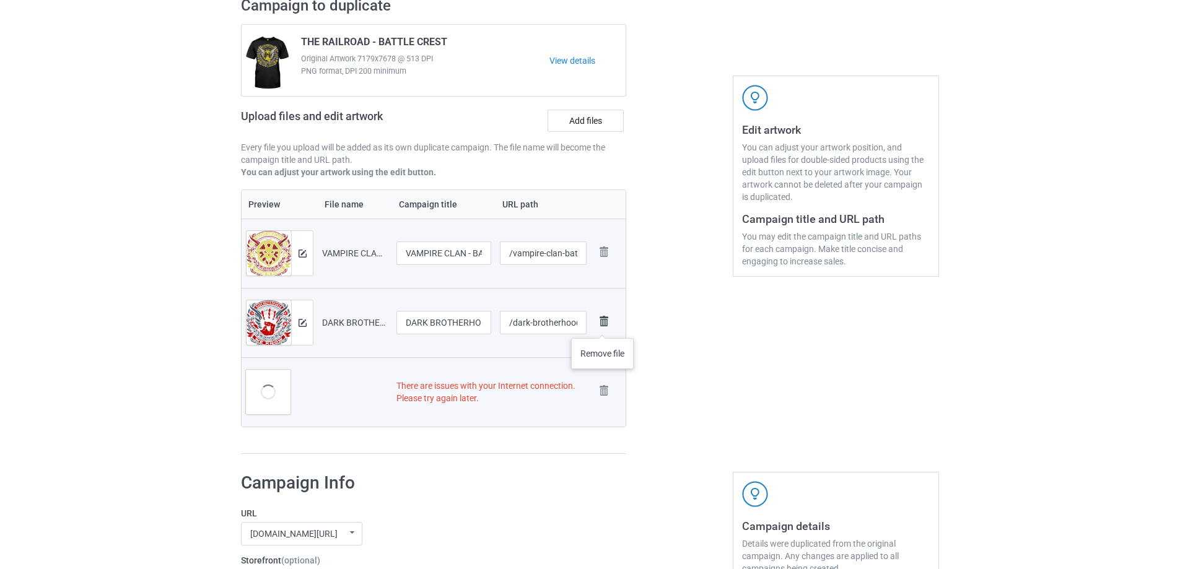
click at [603, 323] on img at bounding box center [603, 321] width 17 height 17
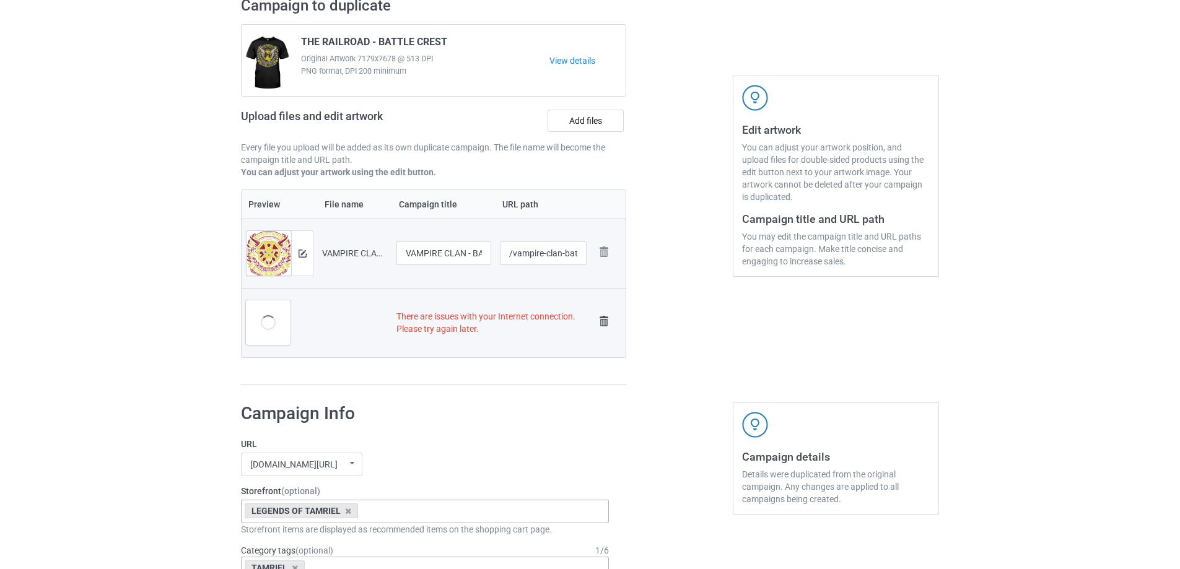
click at [603, 315] on img at bounding box center [603, 321] width 17 height 17
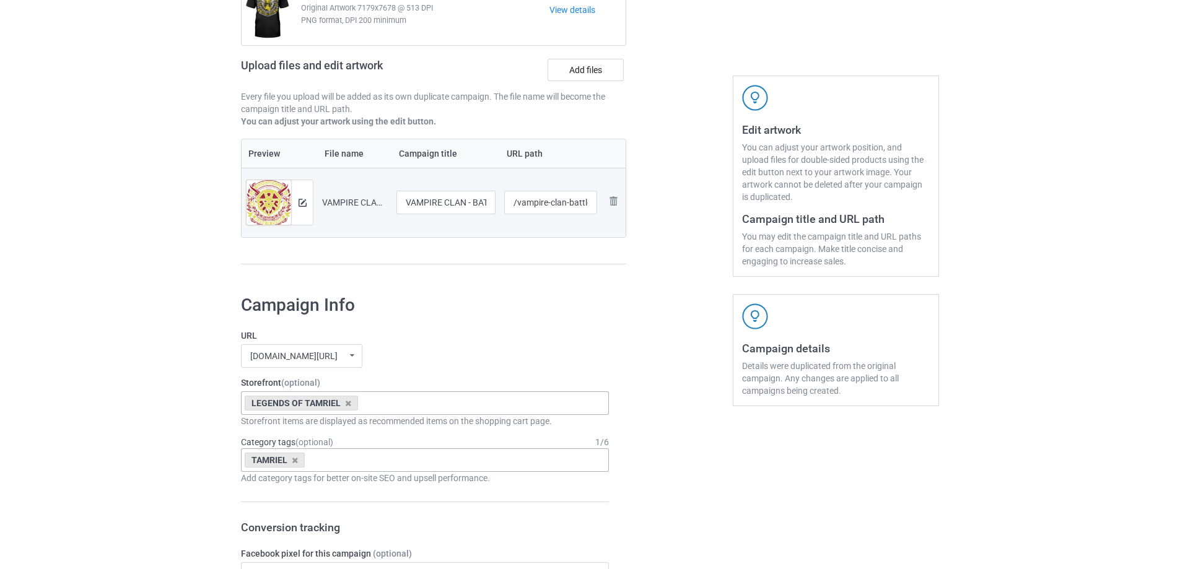
scroll to position [99, 0]
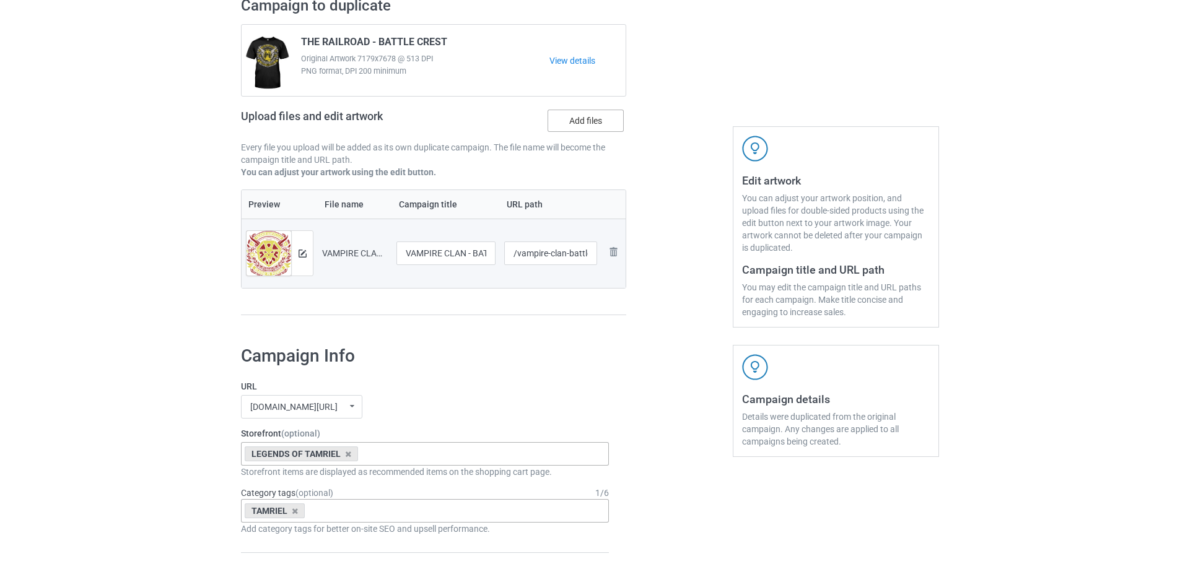
click at [590, 121] on label "Add files" at bounding box center [586, 121] width 76 height 22
click at [0, 0] on input "Add files" at bounding box center [0, 0] width 0 height 0
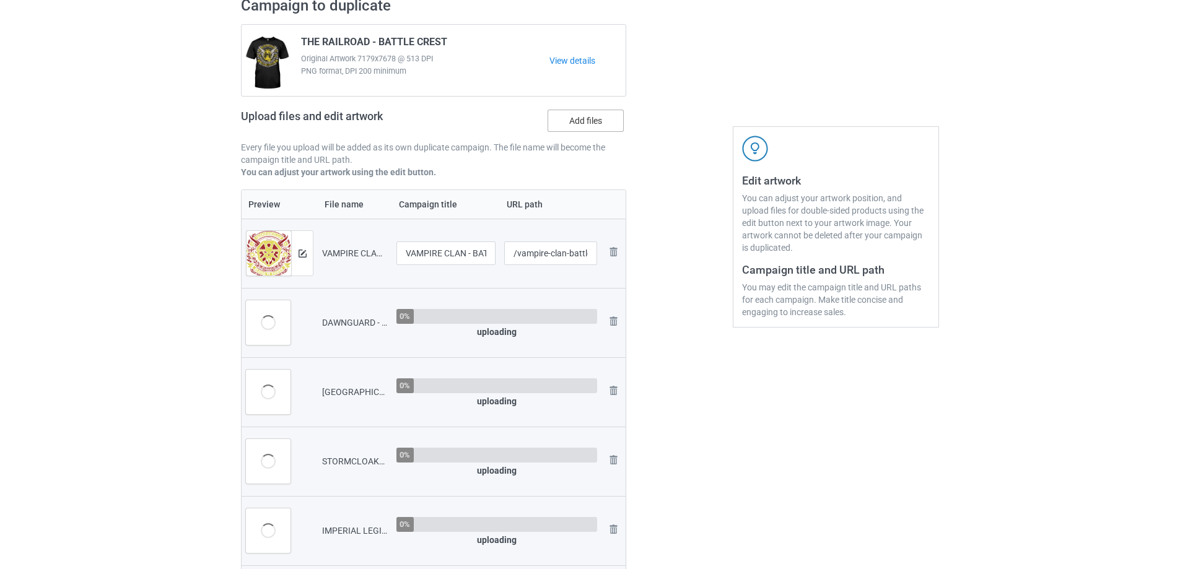
click at [578, 124] on label "Add files" at bounding box center [586, 121] width 76 height 22
click at [0, 0] on input "Add files" at bounding box center [0, 0] width 0 height 0
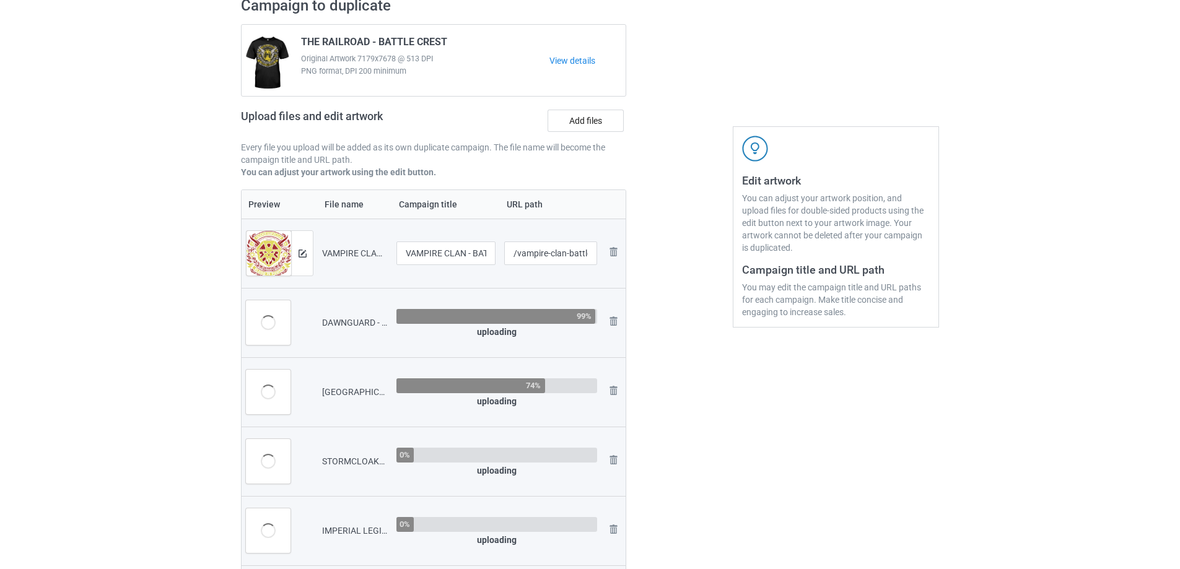
click at [580, 106] on div "Upload files and edit artwork Add files" at bounding box center [433, 123] width 385 height 36
click at [582, 129] on label "Add files" at bounding box center [586, 121] width 76 height 22
click at [0, 0] on input "Add files" at bounding box center [0, 0] width 0 height 0
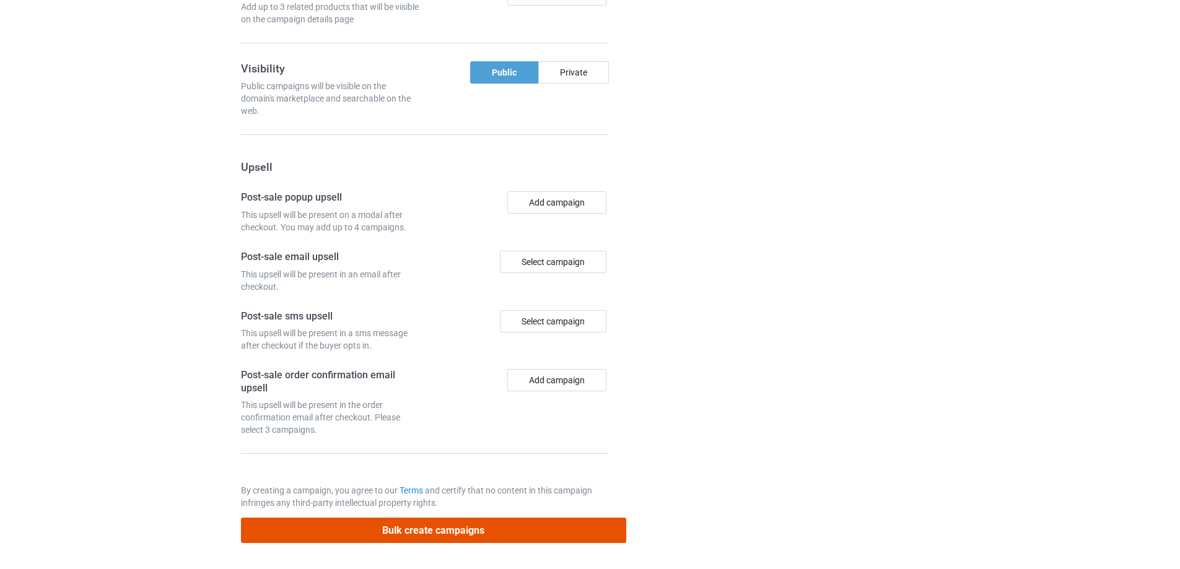
click at [447, 525] on button "Bulk create campaigns" at bounding box center [433, 530] width 385 height 25
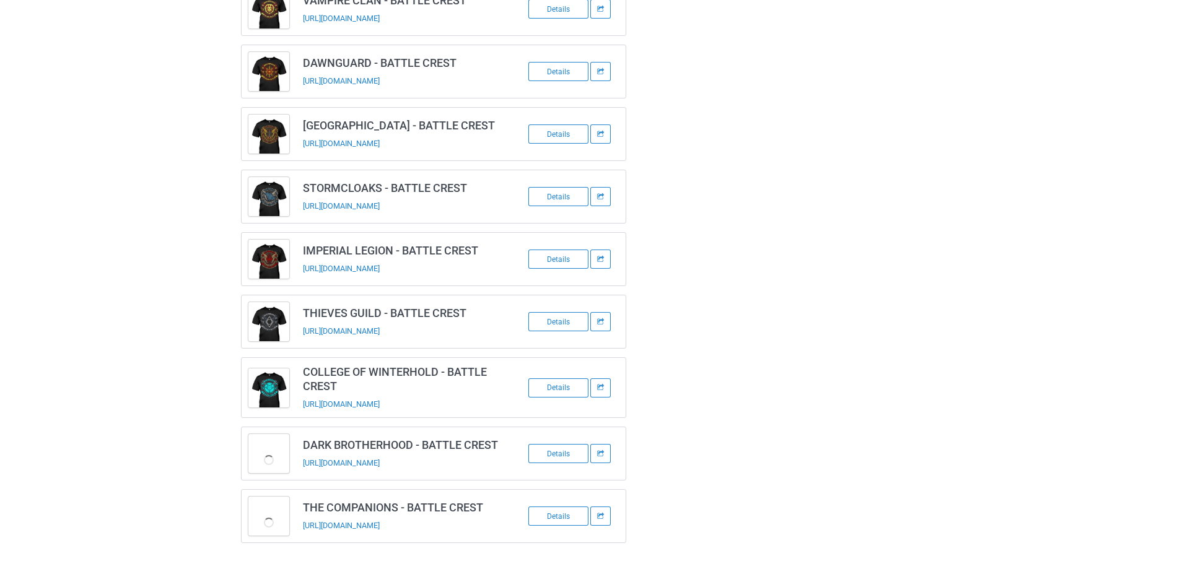
scroll to position [120, 0]
